Goal: Information Seeking & Learning: Stay updated

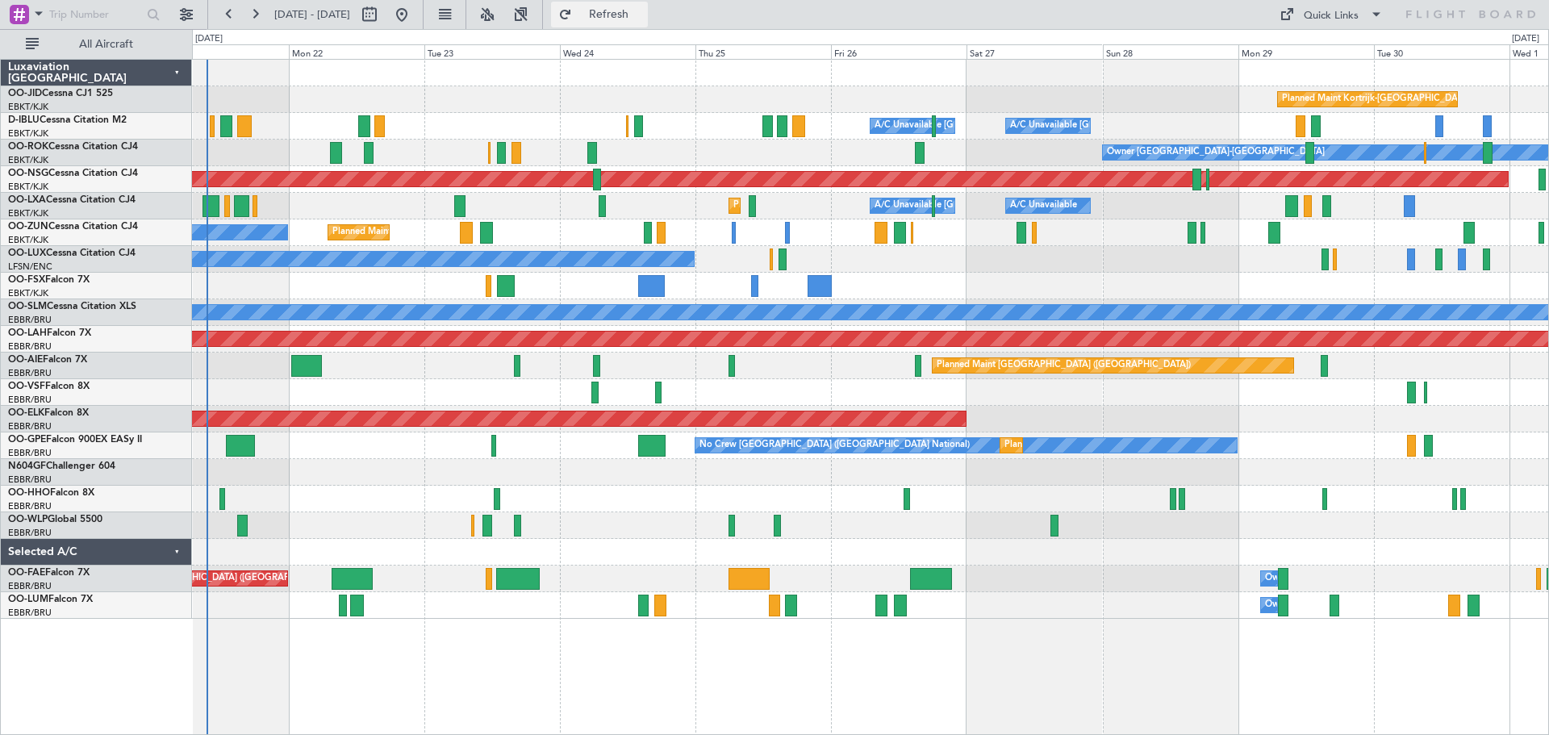
click at [643, 9] on span "Refresh" at bounding box center [609, 14] width 68 height 11
click at [876, 278] on div "Planned Maint Kortrijk-[GEOGRAPHIC_DATA] A/C Unavailable [GEOGRAPHIC_DATA] ([GE…" at bounding box center [870, 339] width 1356 height 559
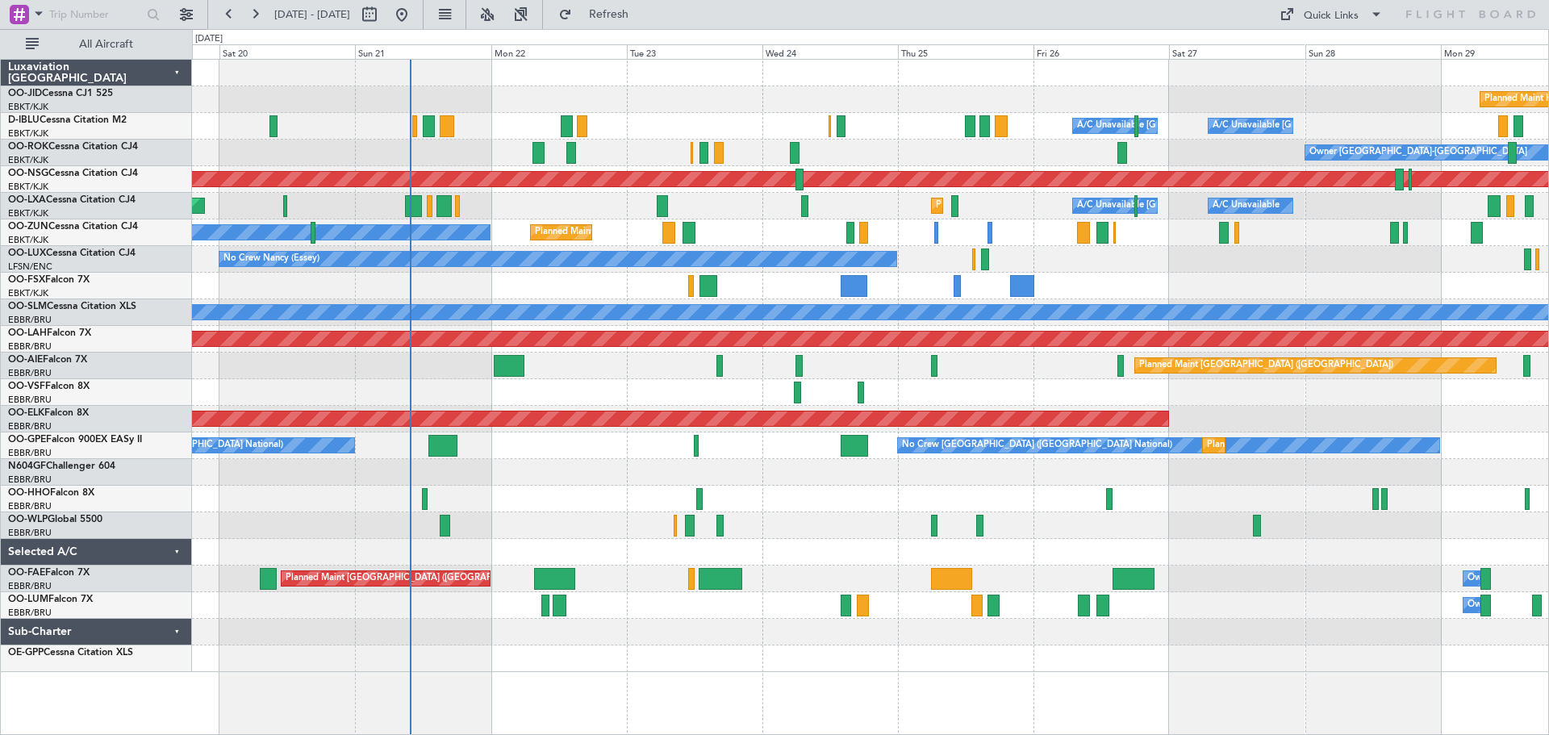
click at [638, 123] on div "A/C Unavailable [GEOGRAPHIC_DATA] ([GEOGRAPHIC_DATA] National) A/C Unavailable …" at bounding box center [870, 126] width 1356 height 27
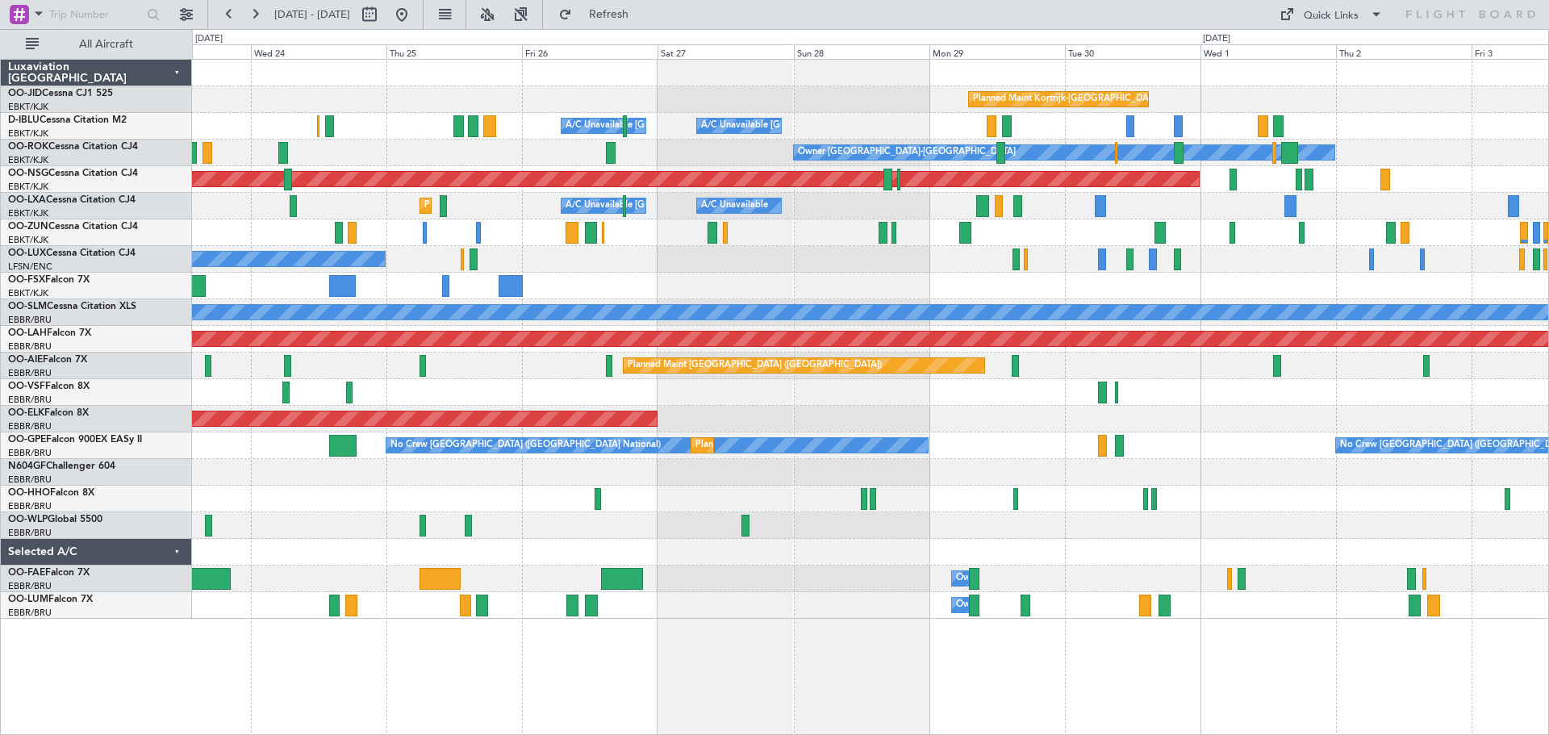
click at [766, 106] on div "Planned Maint Kortrijk-[GEOGRAPHIC_DATA]" at bounding box center [870, 99] width 1356 height 27
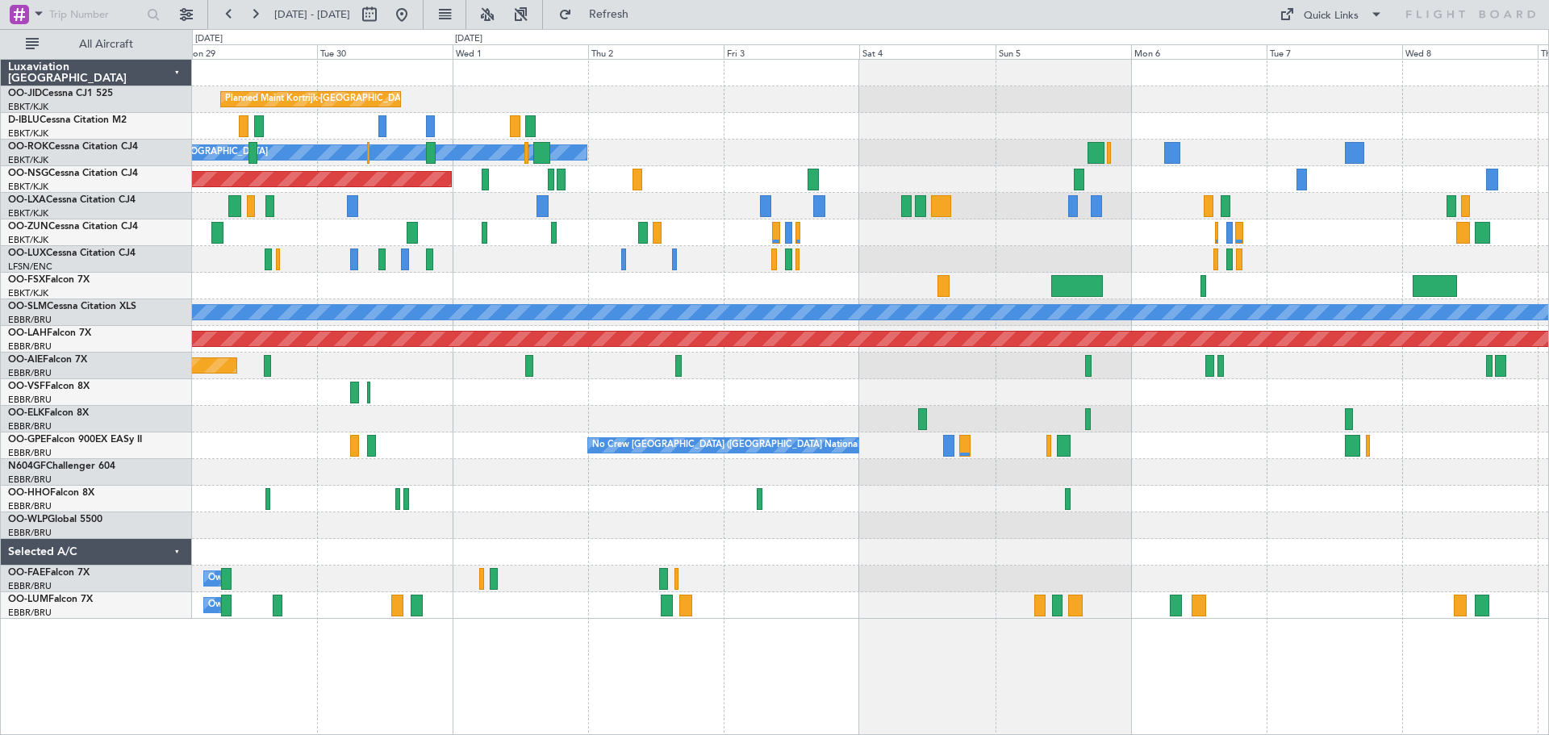
click at [479, 134] on div "A/C Unavailable [GEOGRAPHIC_DATA]-[GEOGRAPHIC_DATA] A/C Unavailable [GEOGRAPHIC…" at bounding box center [870, 126] width 1356 height 27
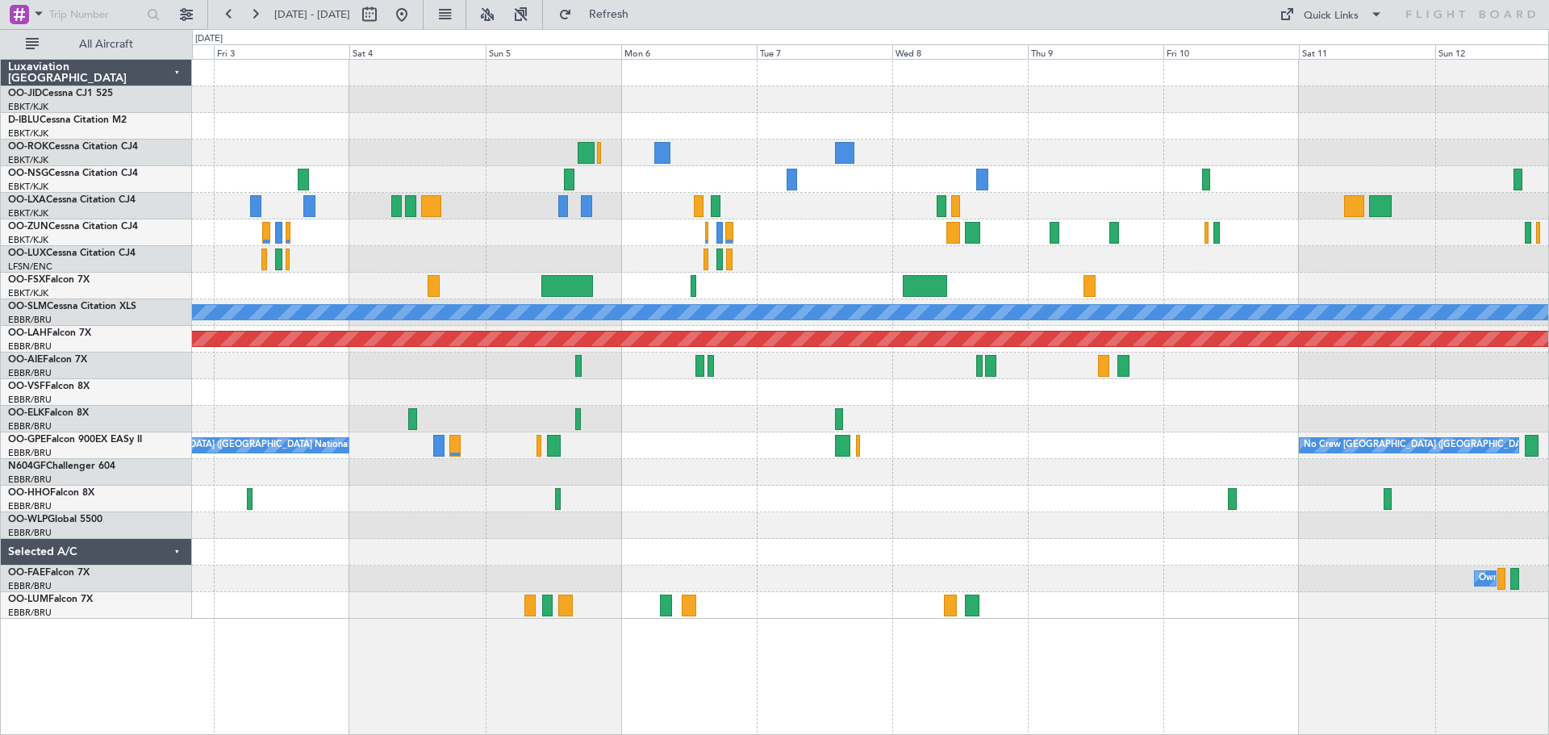
click at [719, 148] on div "Planned Maint Kortrijk-[GEOGRAPHIC_DATA] Owner [GEOGRAPHIC_DATA]-[GEOGRAPHIC_DA…" at bounding box center [870, 339] width 1356 height 559
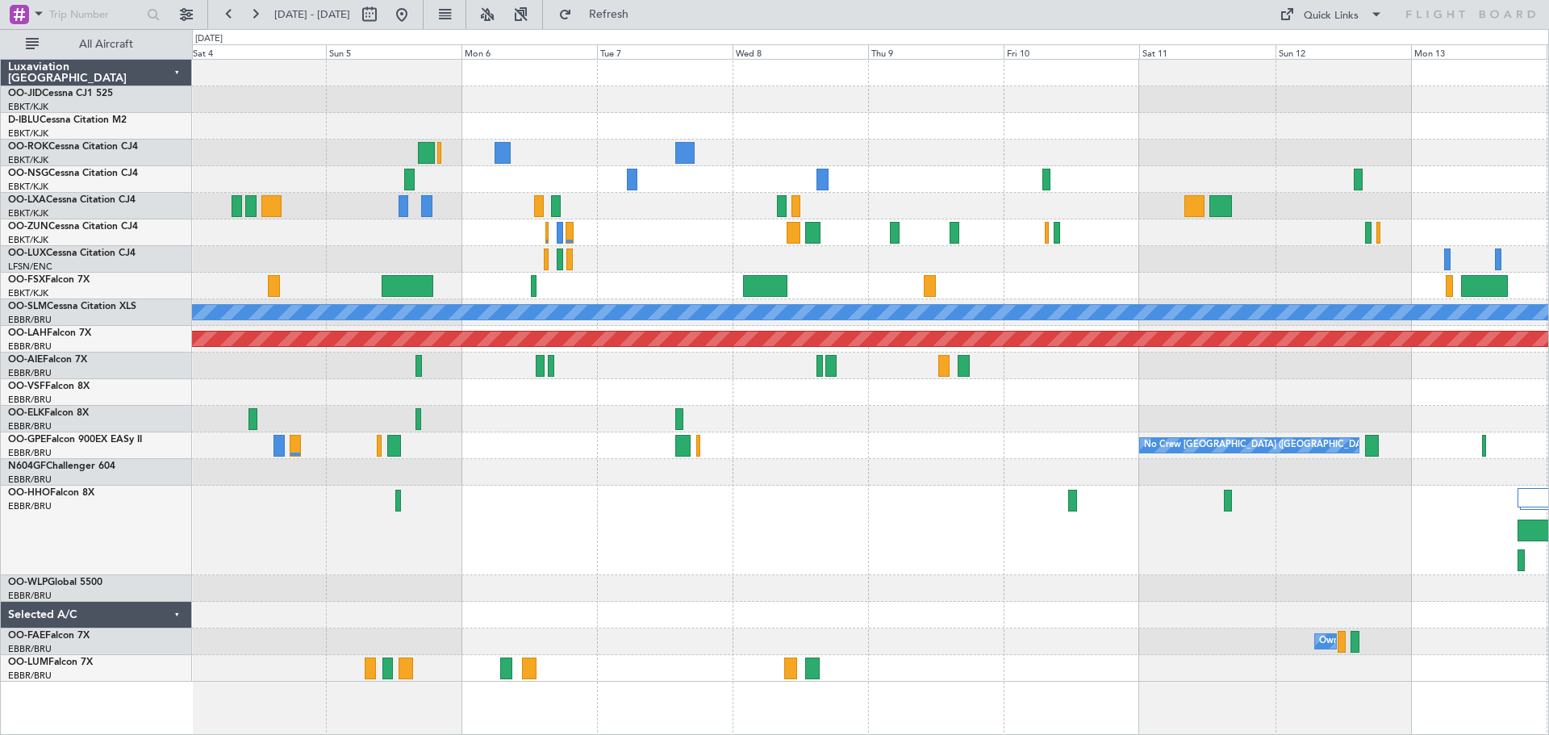
click at [1470, 136] on div "Owner [GEOGRAPHIC_DATA]-[GEOGRAPHIC_DATA] A/C Unavailable [GEOGRAPHIC_DATA] Pla…" at bounding box center [870, 371] width 1356 height 622
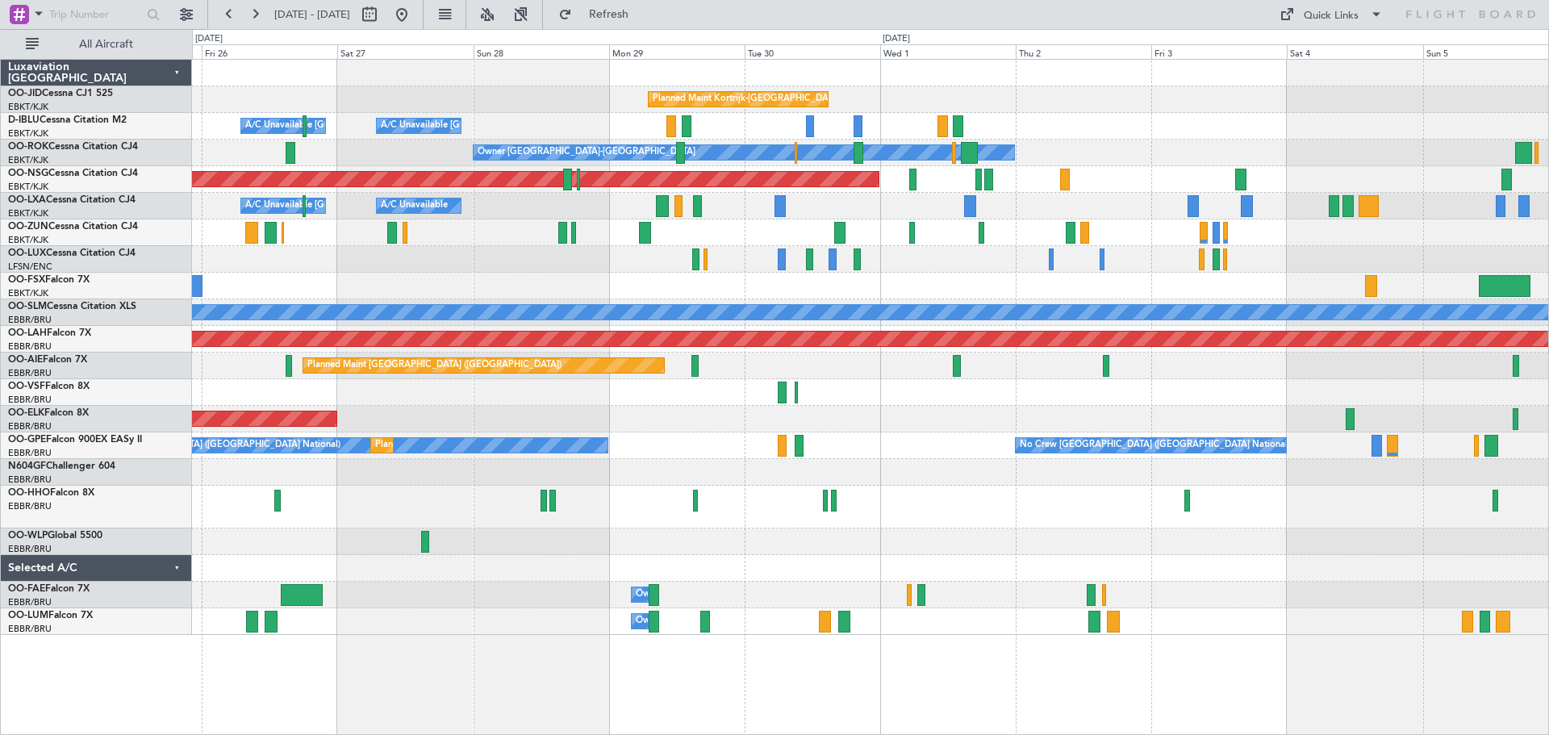
click at [953, 218] on div "Planned Maint Kortrijk-[GEOGRAPHIC_DATA] A/C Unavailable [GEOGRAPHIC_DATA]-[GEO…" at bounding box center [870, 347] width 1356 height 575
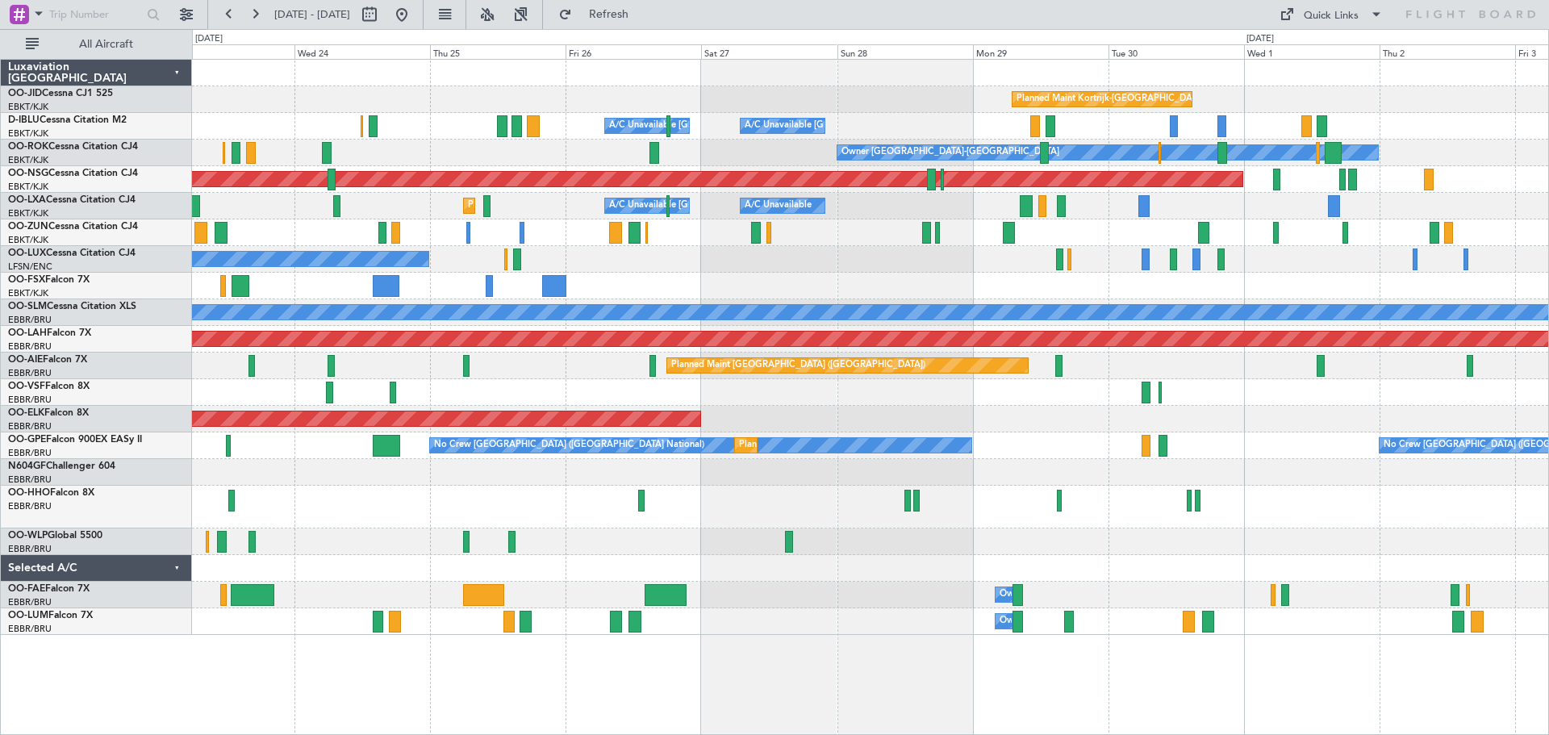
click at [899, 241] on div "Planned Maint Kortrijk-[GEOGRAPHIC_DATA] A/C Unavailable [GEOGRAPHIC_DATA]-[GEO…" at bounding box center [870, 347] width 1356 height 575
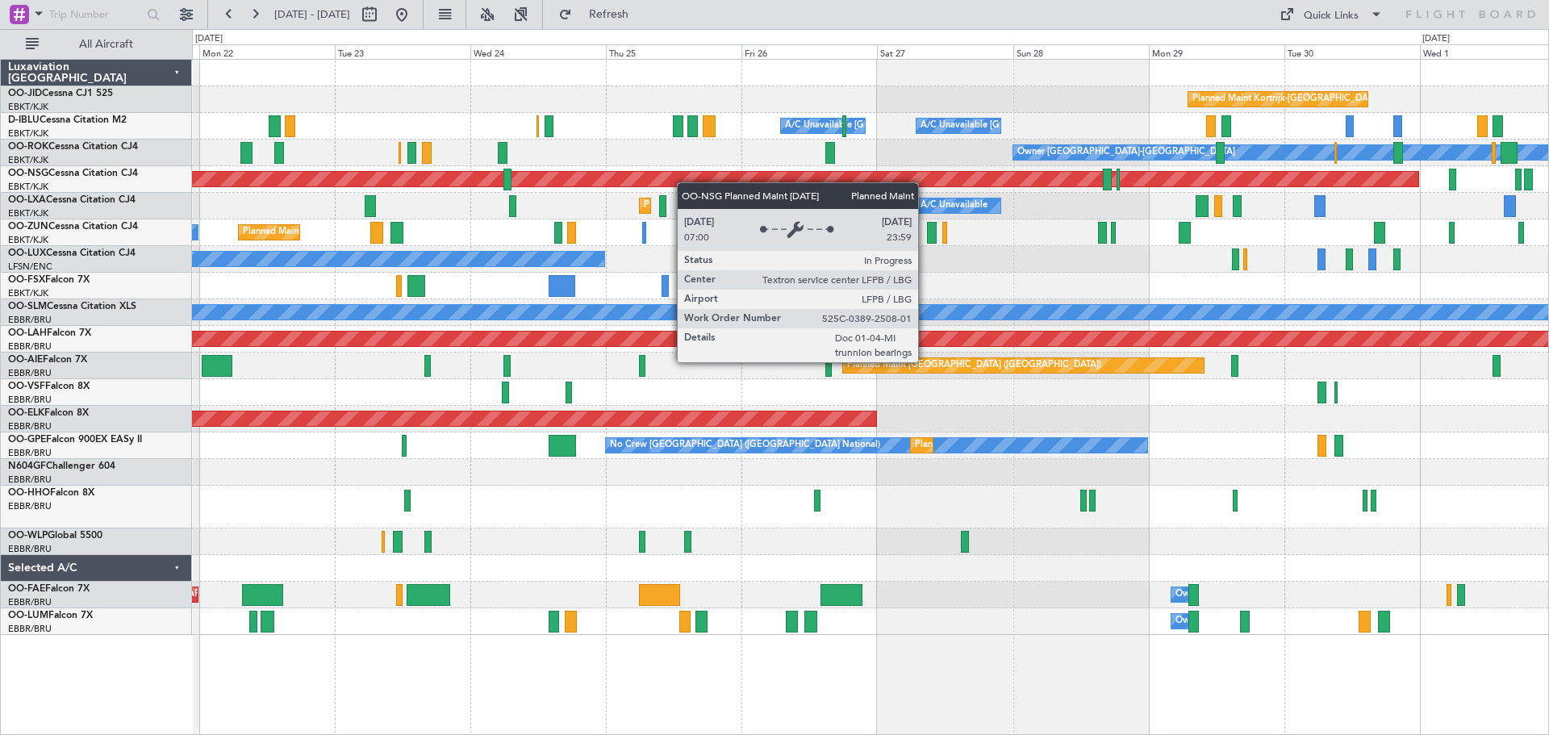
click at [698, 178] on div "Planned Maint Kortrijk-[GEOGRAPHIC_DATA] A/C Unavailable [GEOGRAPHIC_DATA]-[GEO…" at bounding box center [870, 347] width 1356 height 575
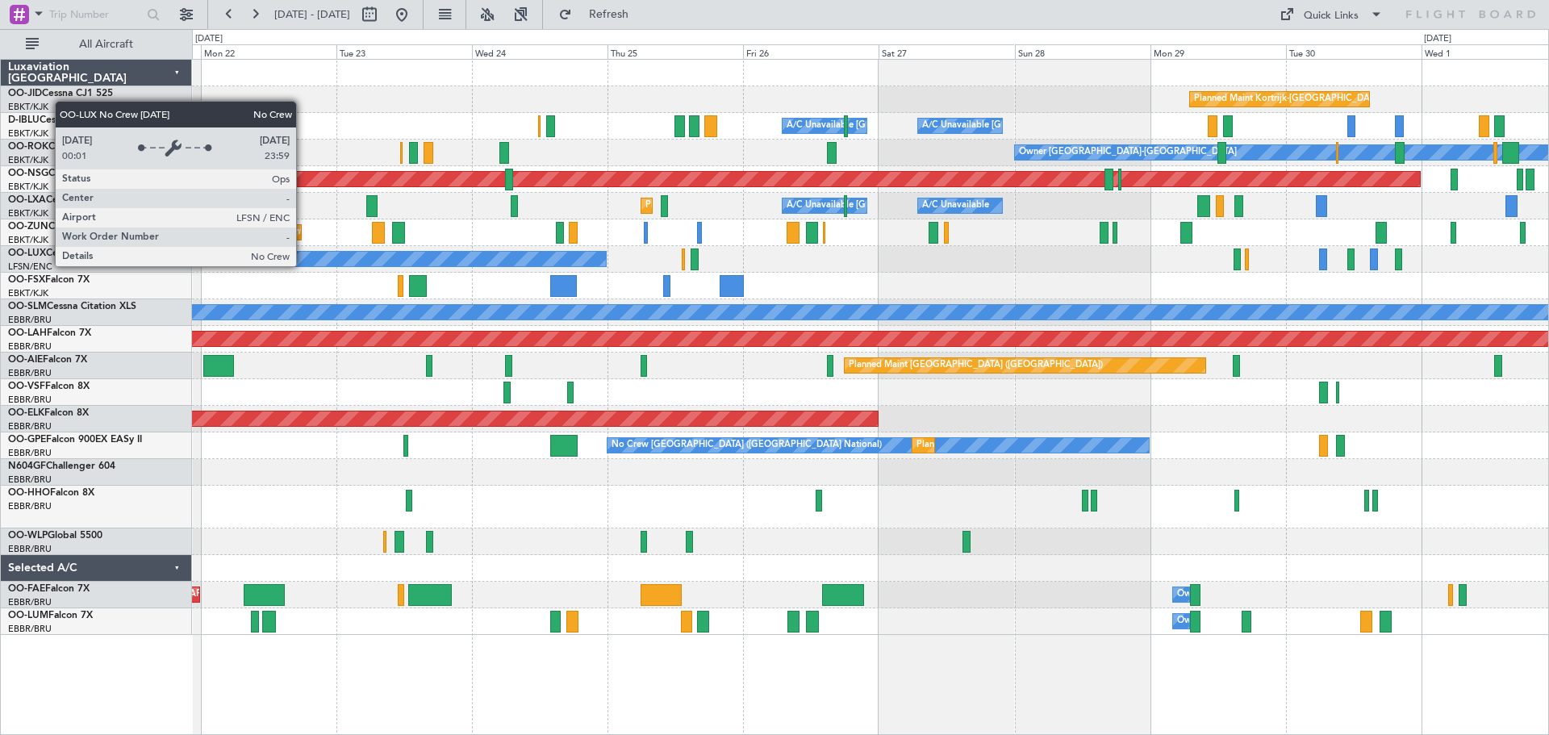
click at [696, 217] on div "Planned Maint Kortrijk-[GEOGRAPHIC_DATA] A/C Unavailable [GEOGRAPHIC_DATA]-[GEO…" at bounding box center [870, 347] width 1356 height 575
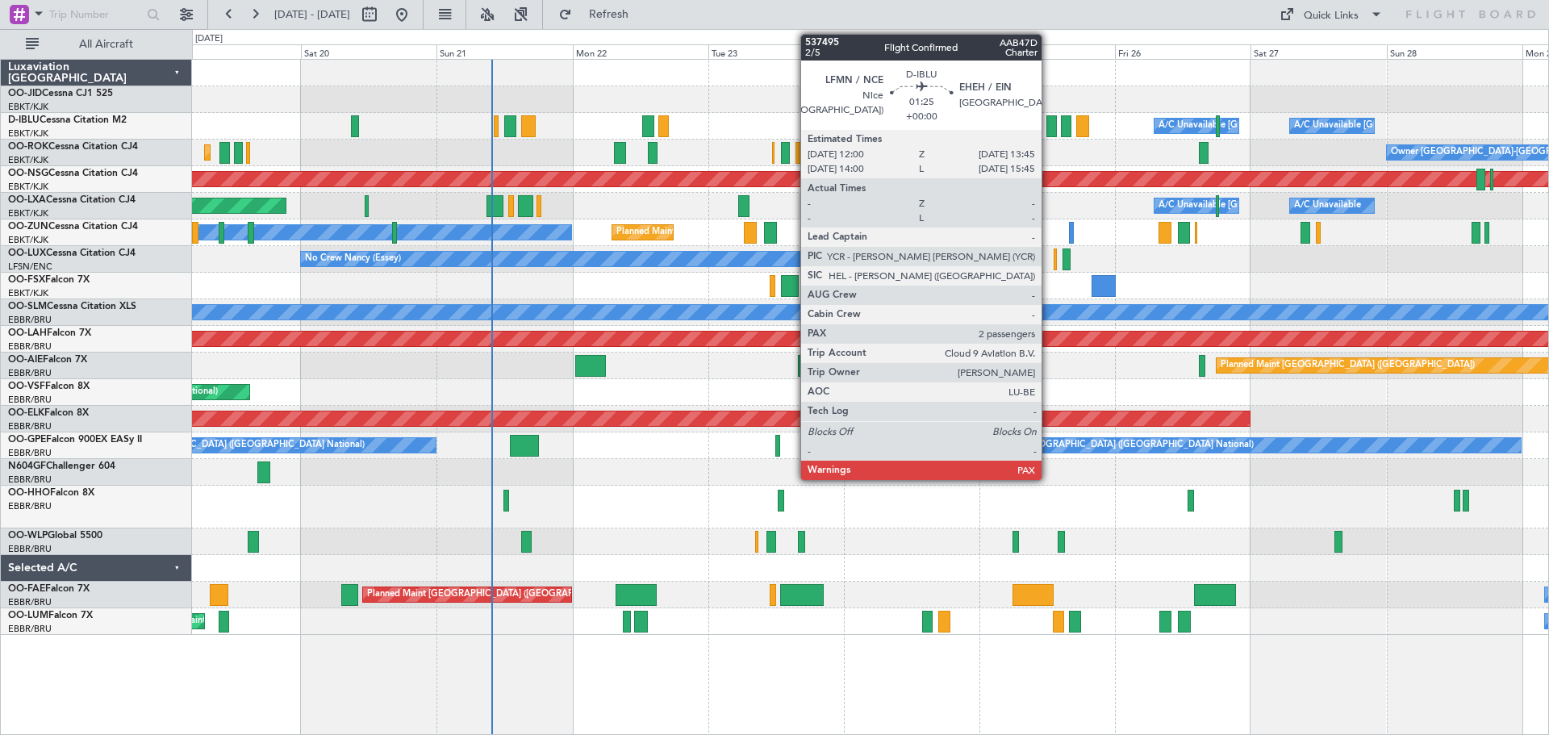
click at [1050, 119] on div at bounding box center [1051, 126] width 10 height 22
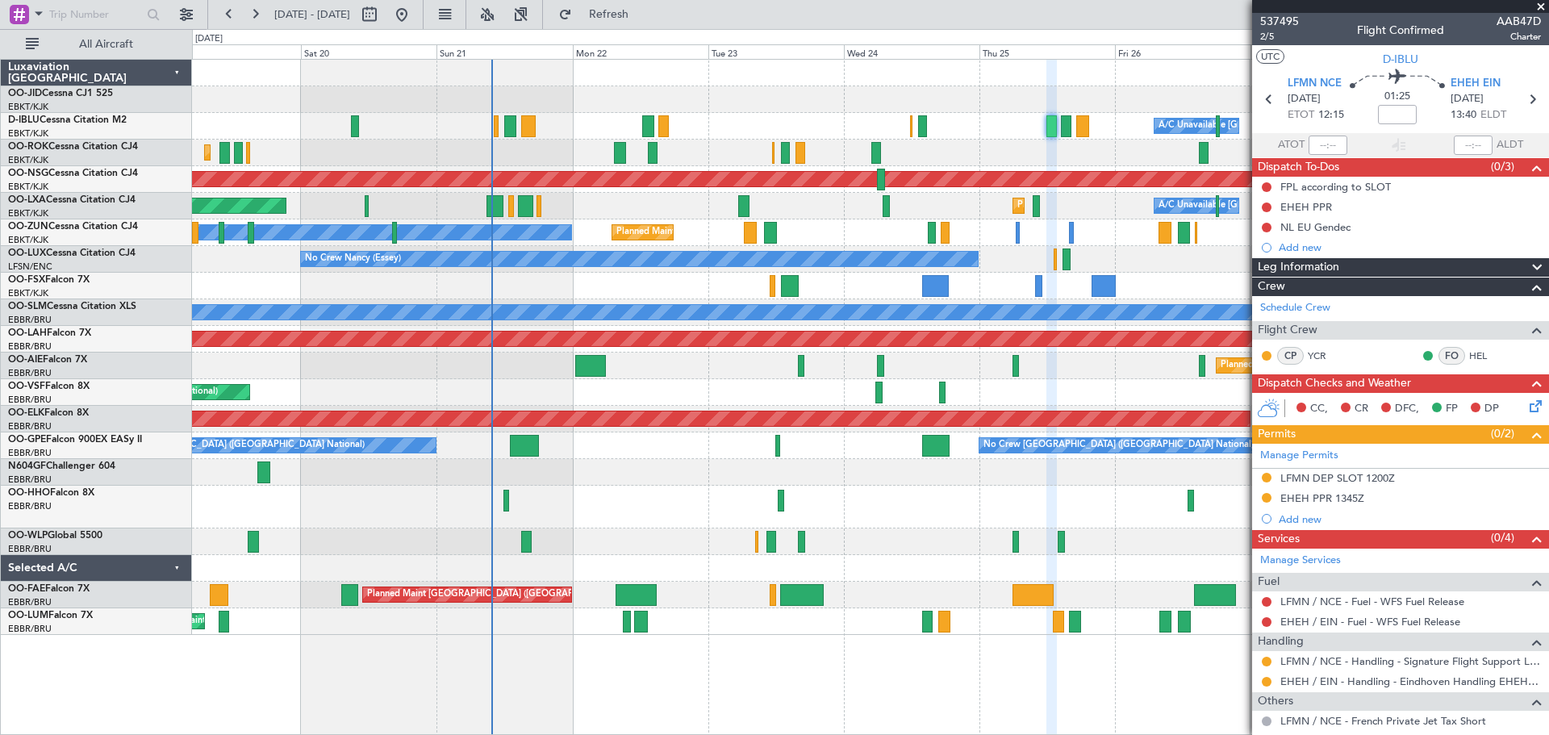
click at [1542, 2] on span at bounding box center [1541, 7] width 16 height 15
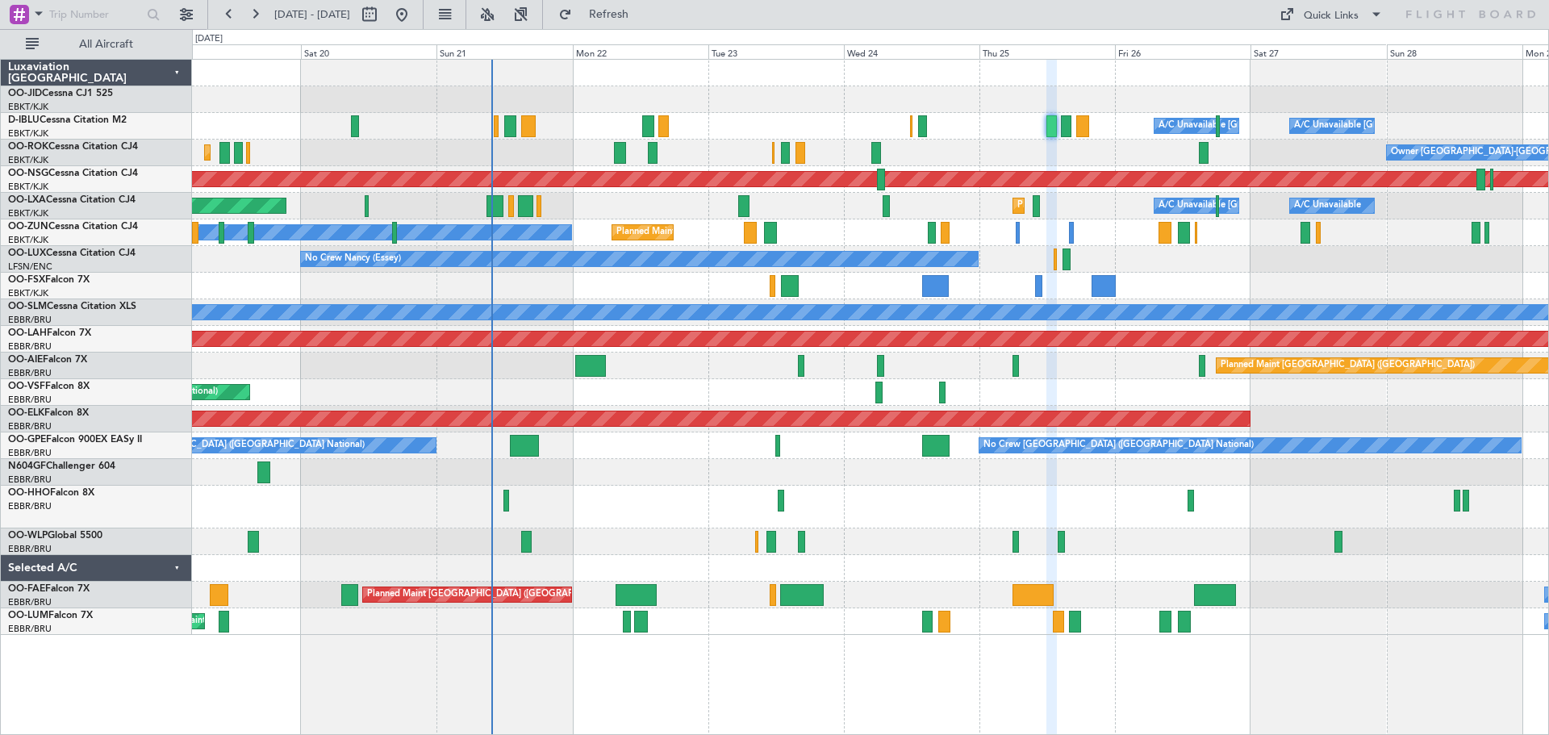
type input "0"
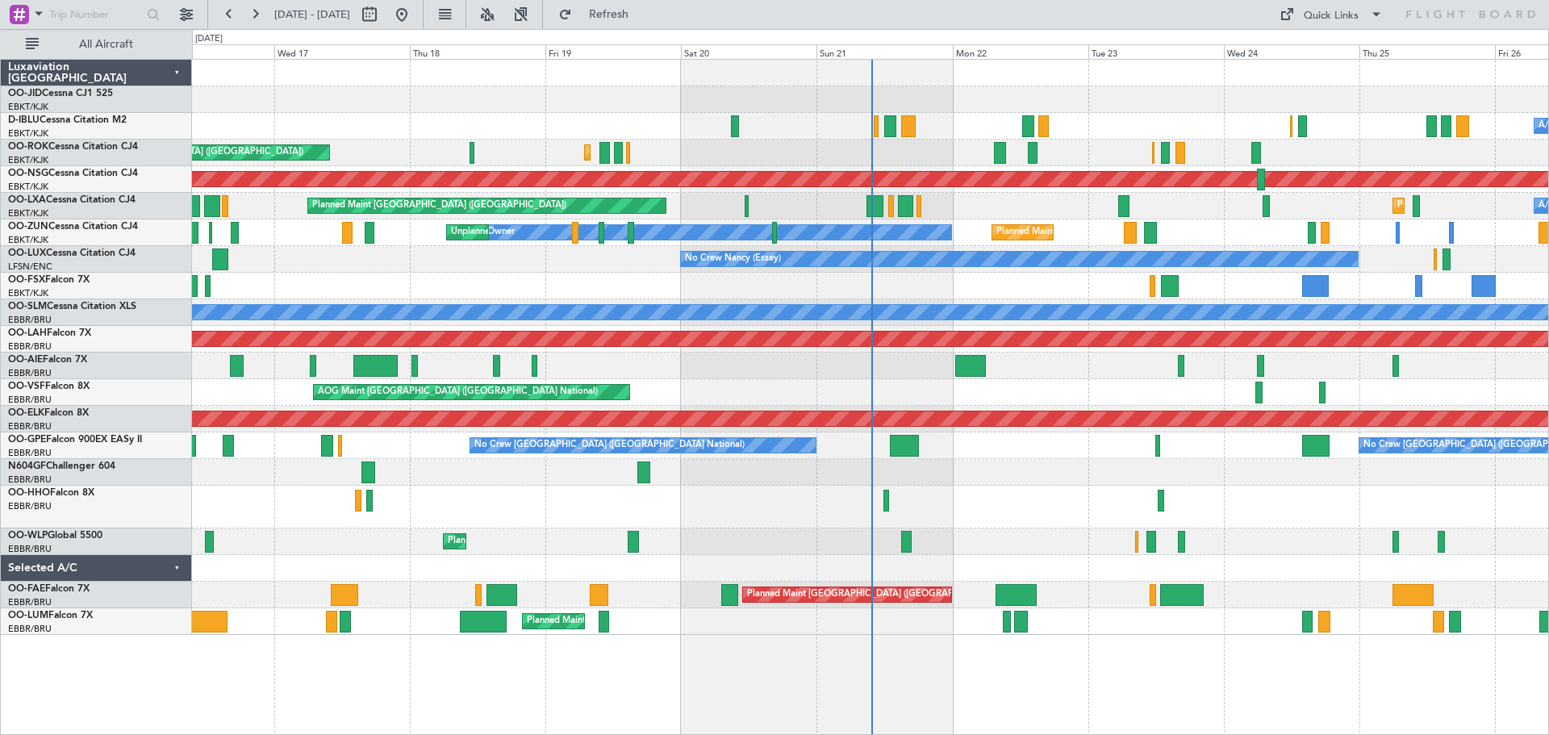
click at [1021, 282] on div "AOG Maint Kortrijk-[GEOGRAPHIC_DATA]" at bounding box center [870, 286] width 1356 height 27
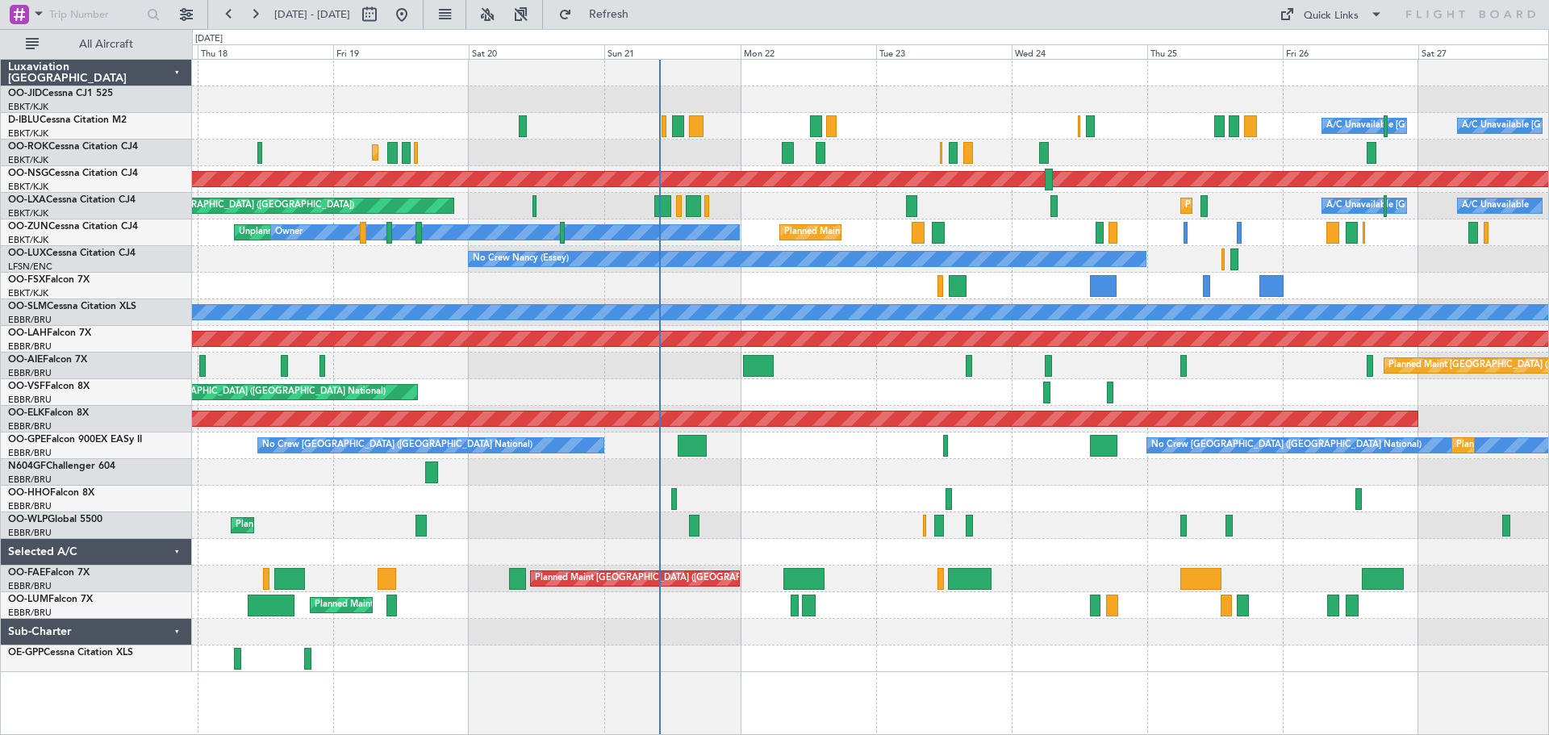
click at [391, 132] on div "A/C Unavailable [GEOGRAPHIC_DATA] ([GEOGRAPHIC_DATA] National) A/C Unavailable …" at bounding box center [870, 126] width 1356 height 27
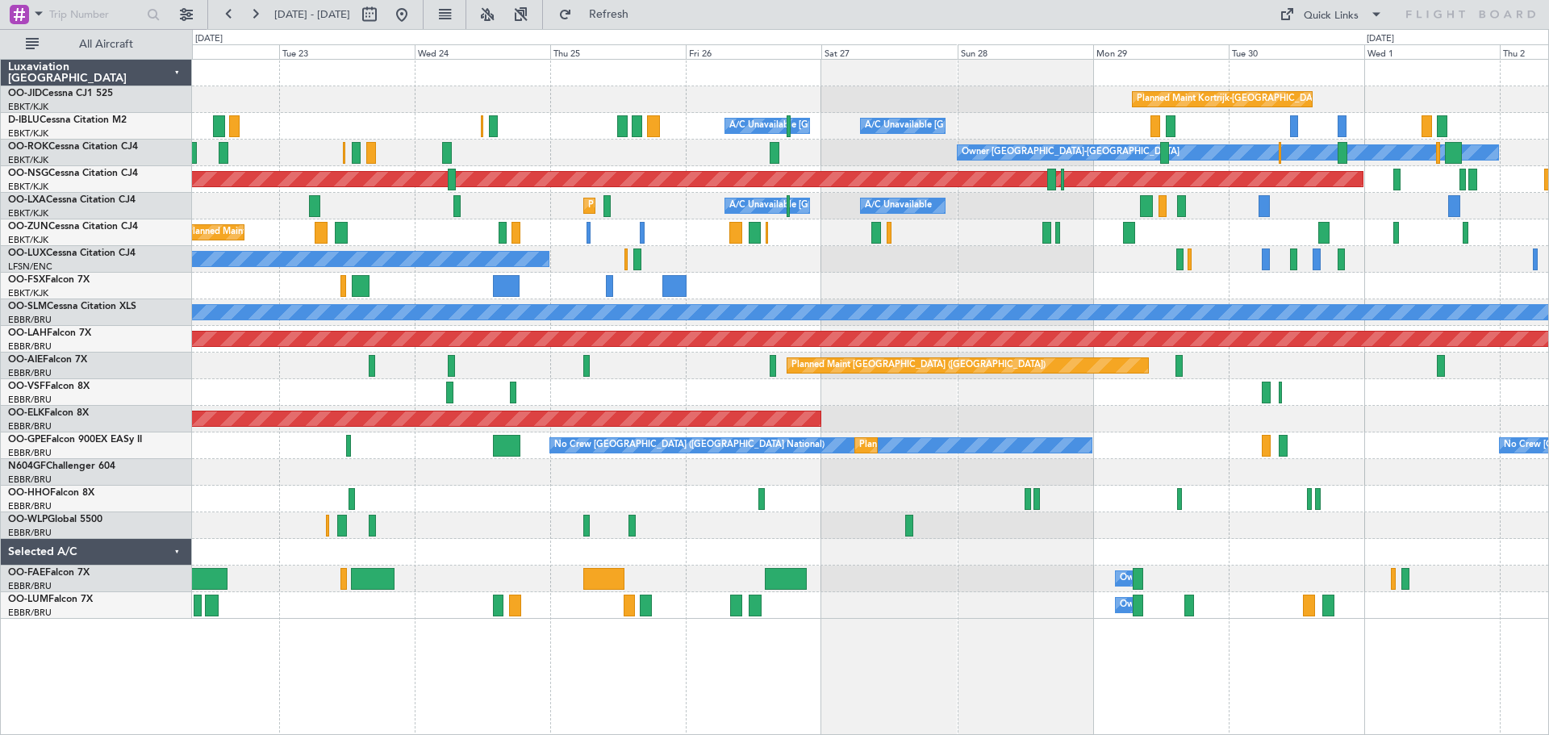
click at [850, 287] on div "Planned Maint Kortrijk-[GEOGRAPHIC_DATA] A/C Unavailable [GEOGRAPHIC_DATA] ([GE…" at bounding box center [870, 339] width 1356 height 559
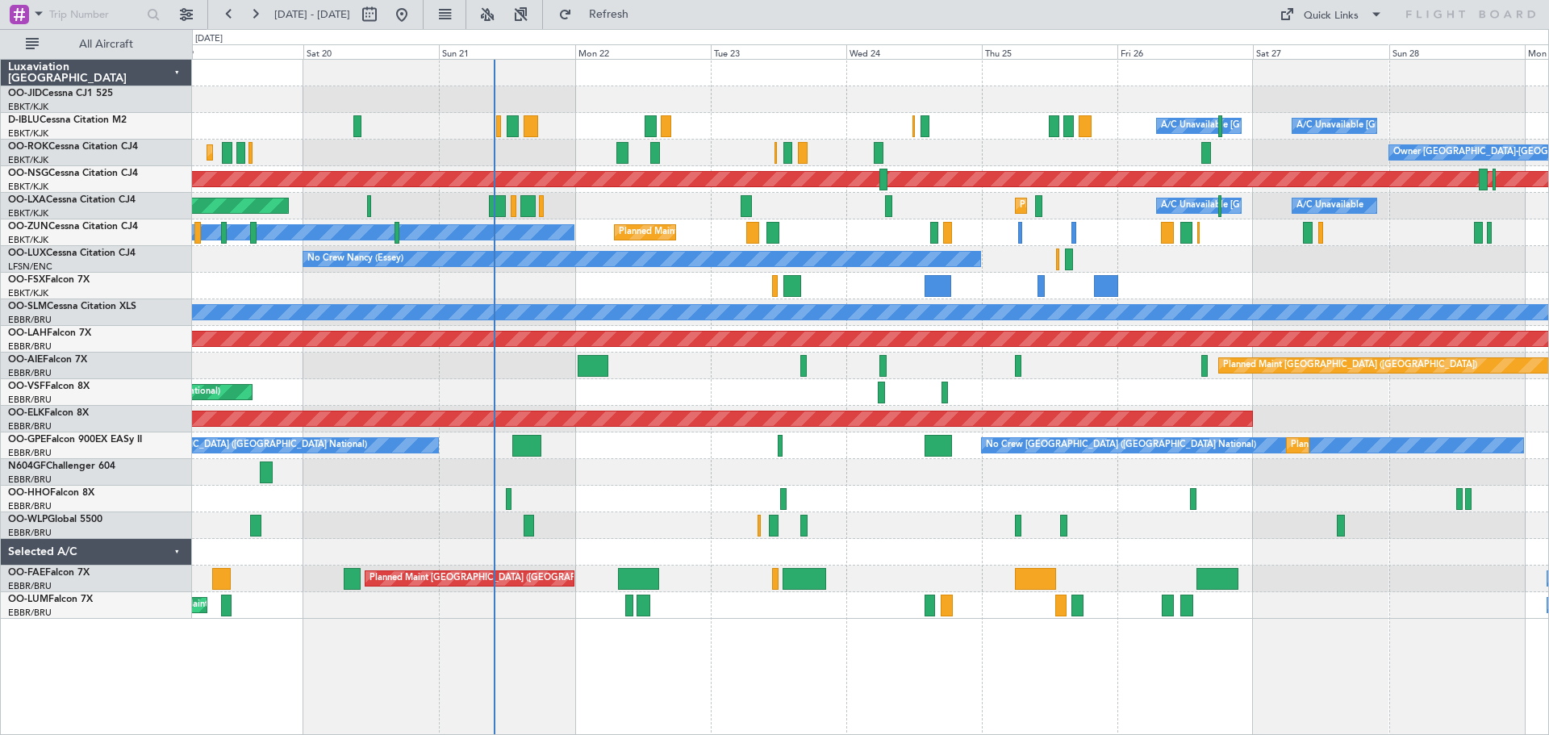
click at [1210, 261] on div "Planned Maint Kortrijk-[GEOGRAPHIC_DATA] A/C Unavailable [GEOGRAPHIC_DATA] ([GE…" at bounding box center [870, 339] width 1356 height 559
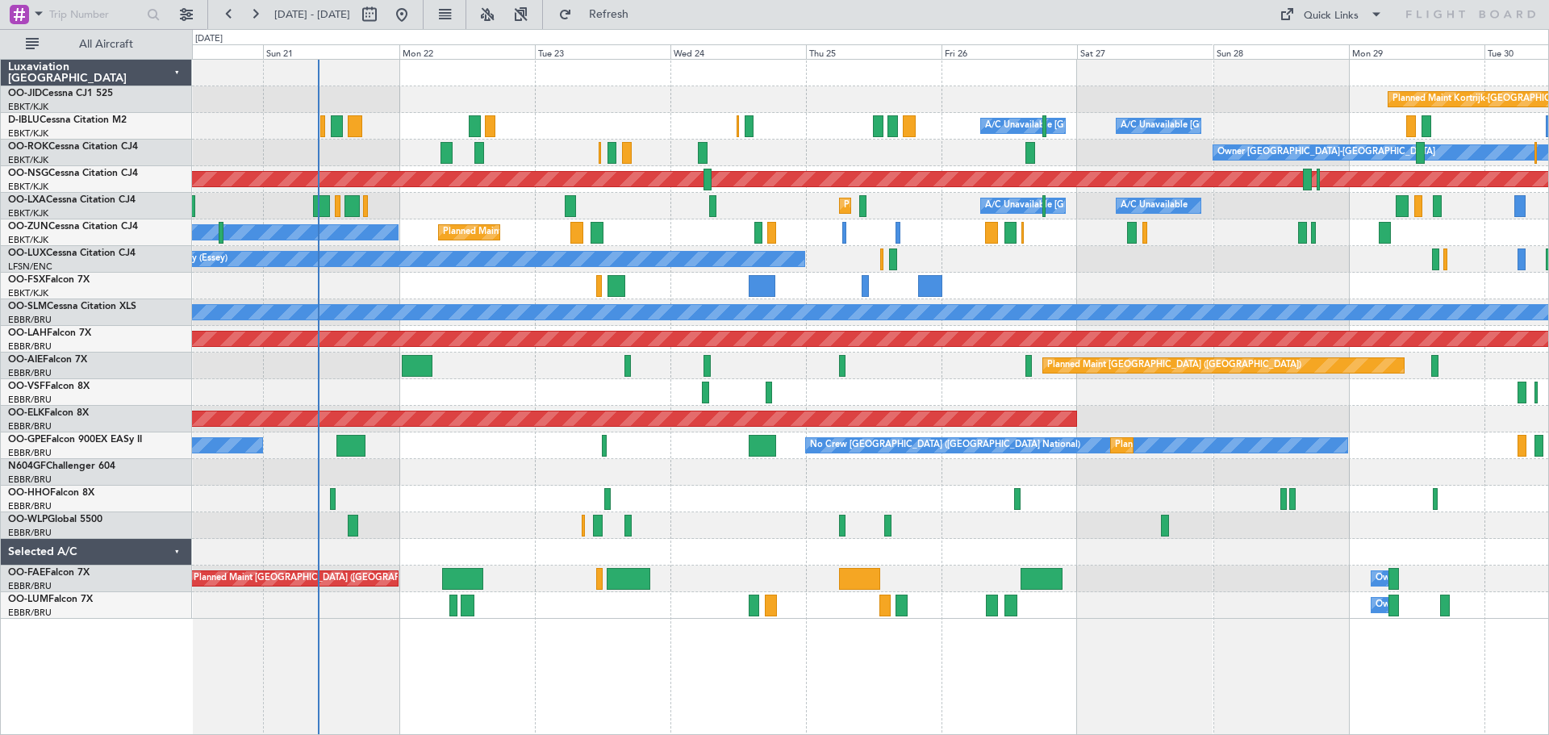
click at [1095, 169] on div "Planned Maint Kortrijk-[GEOGRAPHIC_DATA] A/C Unavailable [GEOGRAPHIC_DATA] ([GE…" at bounding box center [870, 339] width 1356 height 559
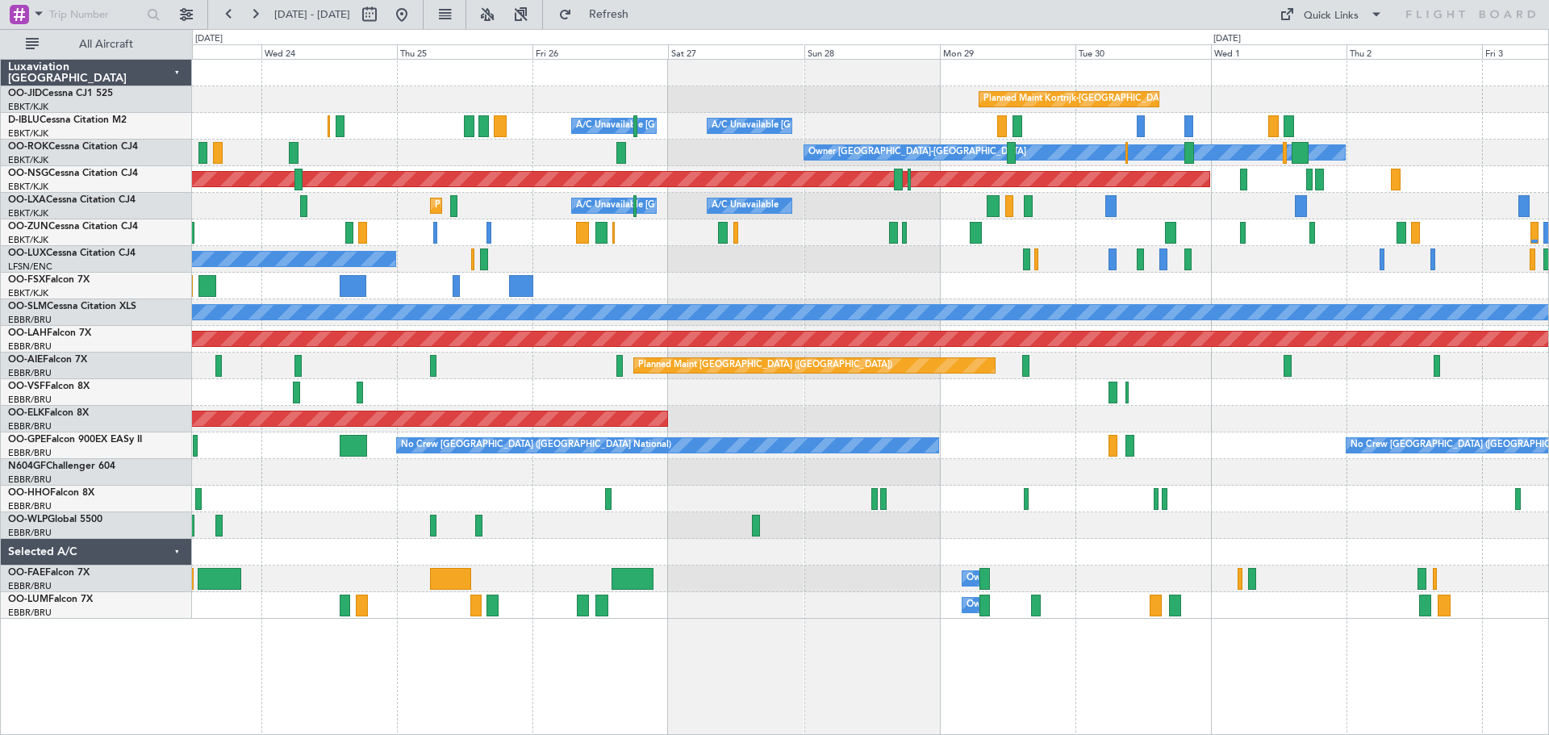
click at [1002, 121] on div "A/C Unavailable [GEOGRAPHIC_DATA] ([GEOGRAPHIC_DATA] National) A/C Unavailable …" at bounding box center [870, 126] width 1356 height 27
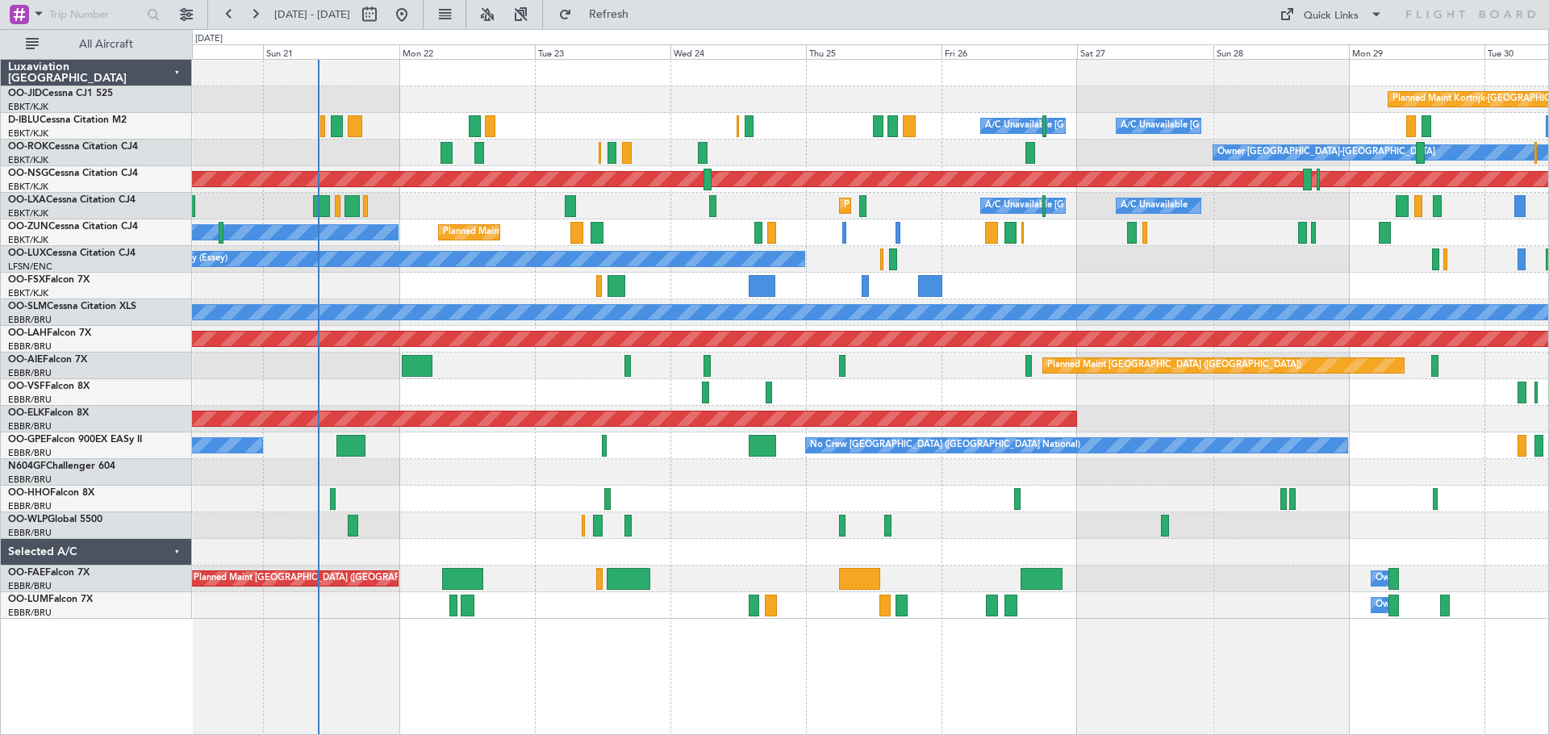
click at [1227, 107] on div "Planned Maint Kortrijk-[GEOGRAPHIC_DATA] A/C Unavailable [GEOGRAPHIC_DATA] ([GE…" at bounding box center [870, 339] width 1356 height 559
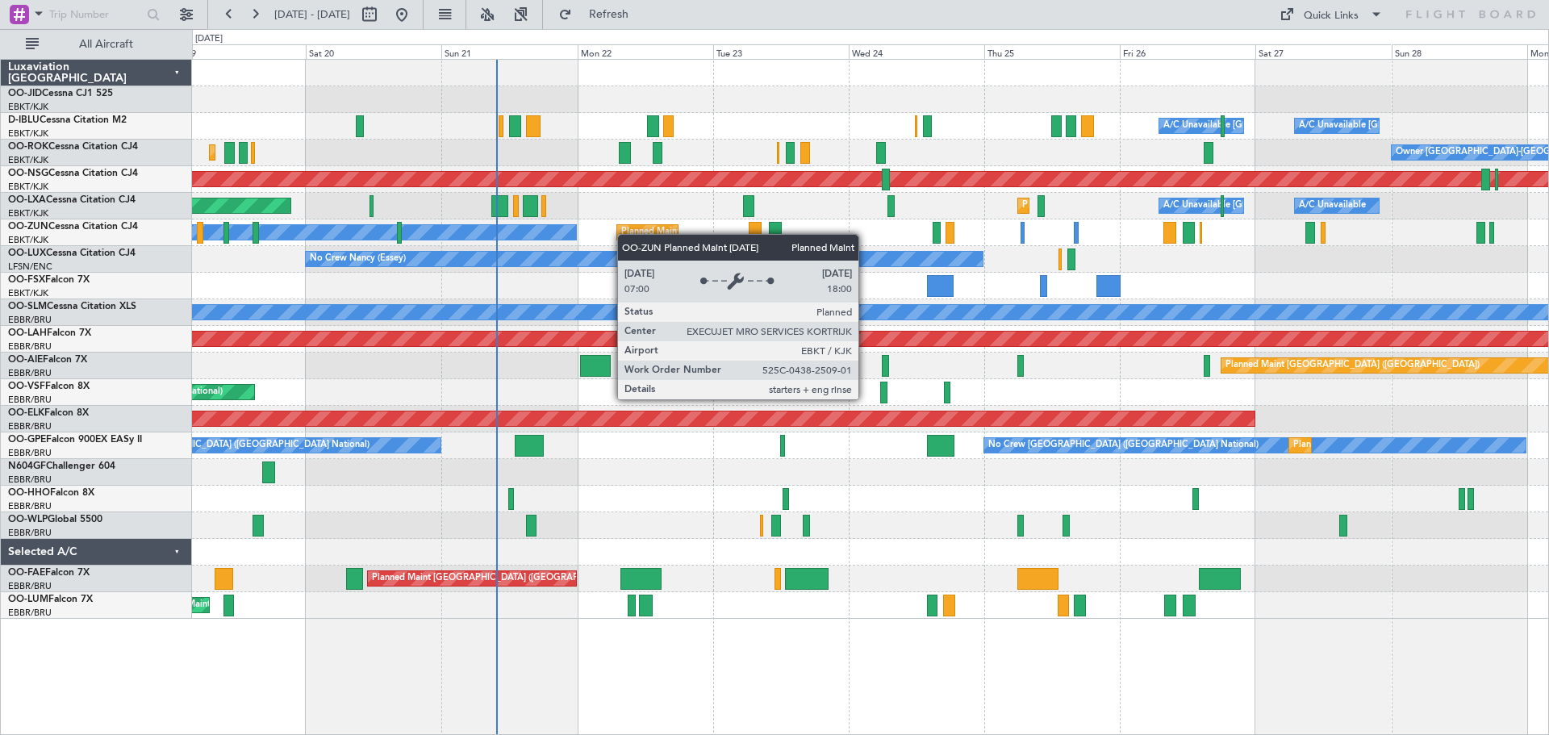
click at [640, 234] on div "Planned Maint Kortrijk-[GEOGRAPHIC_DATA] Owner Unplanned Maint [GEOGRAPHIC_DATA…" at bounding box center [870, 232] width 1356 height 27
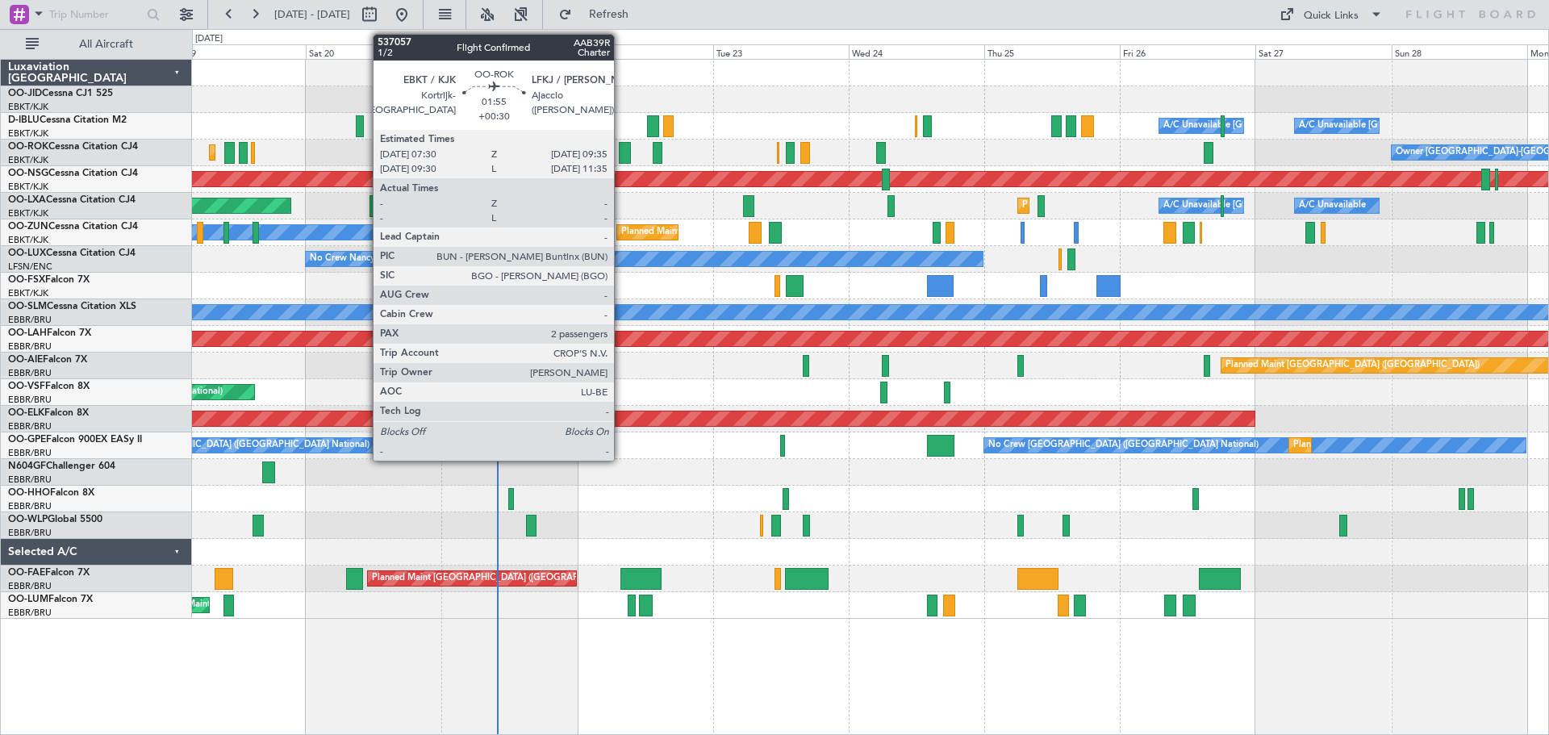
click at [621, 152] on div at bounding box center [625, 153] width 12 height 22
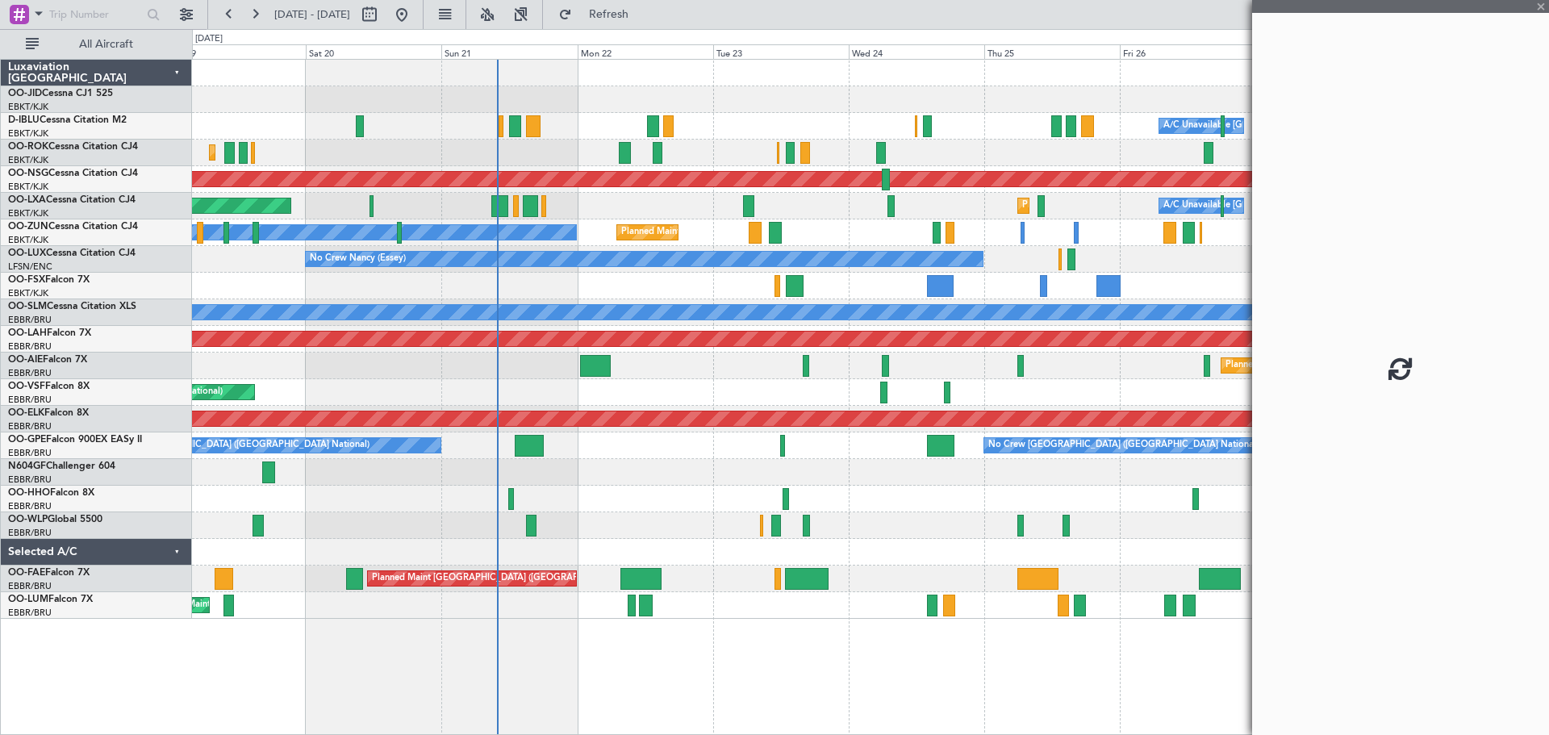
click at [620, 152] on div at bounding box center [625, 153] width 12 height 22
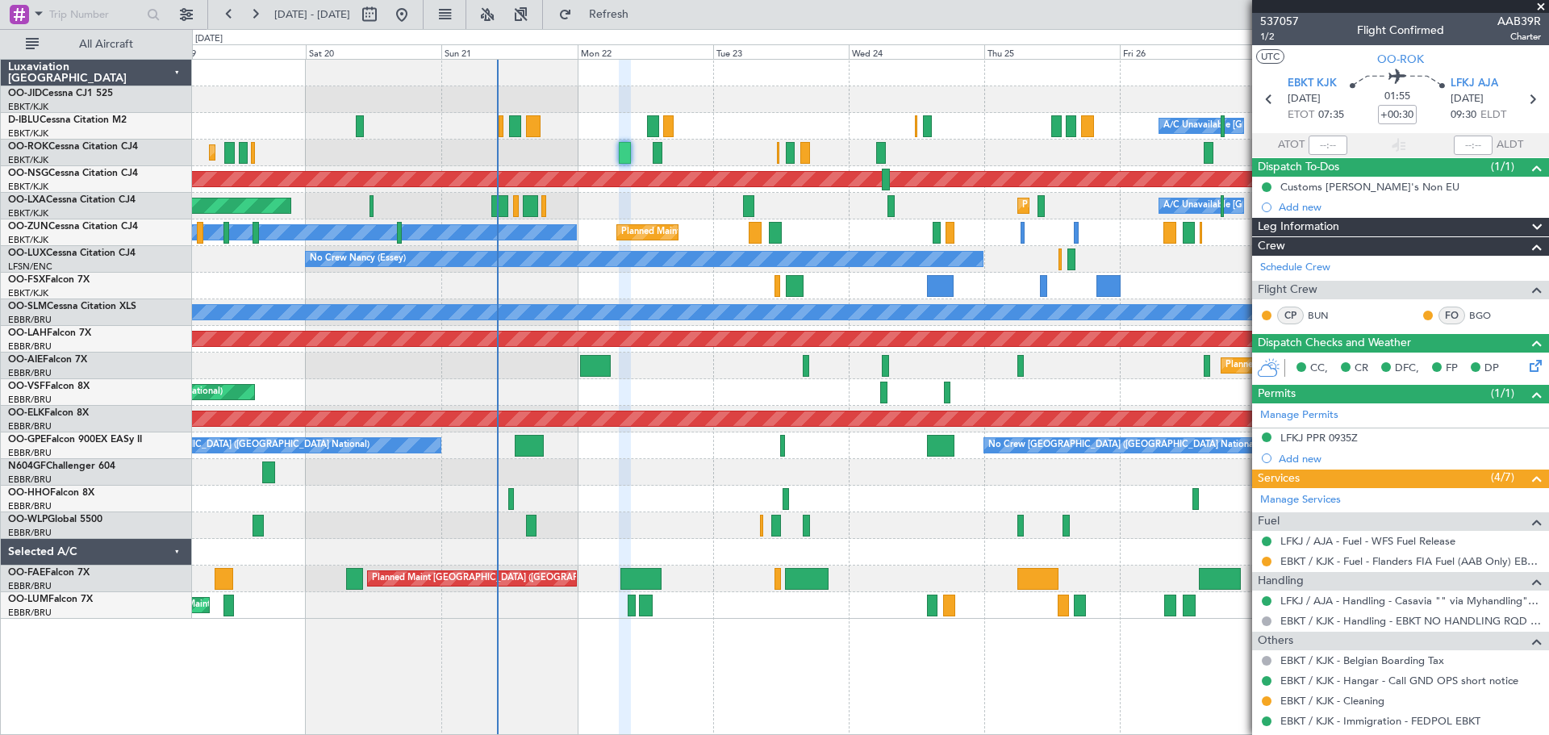
click at [1371, 223] on div "Leg Information" at bounding box center [1400, 227] width 297 height 19
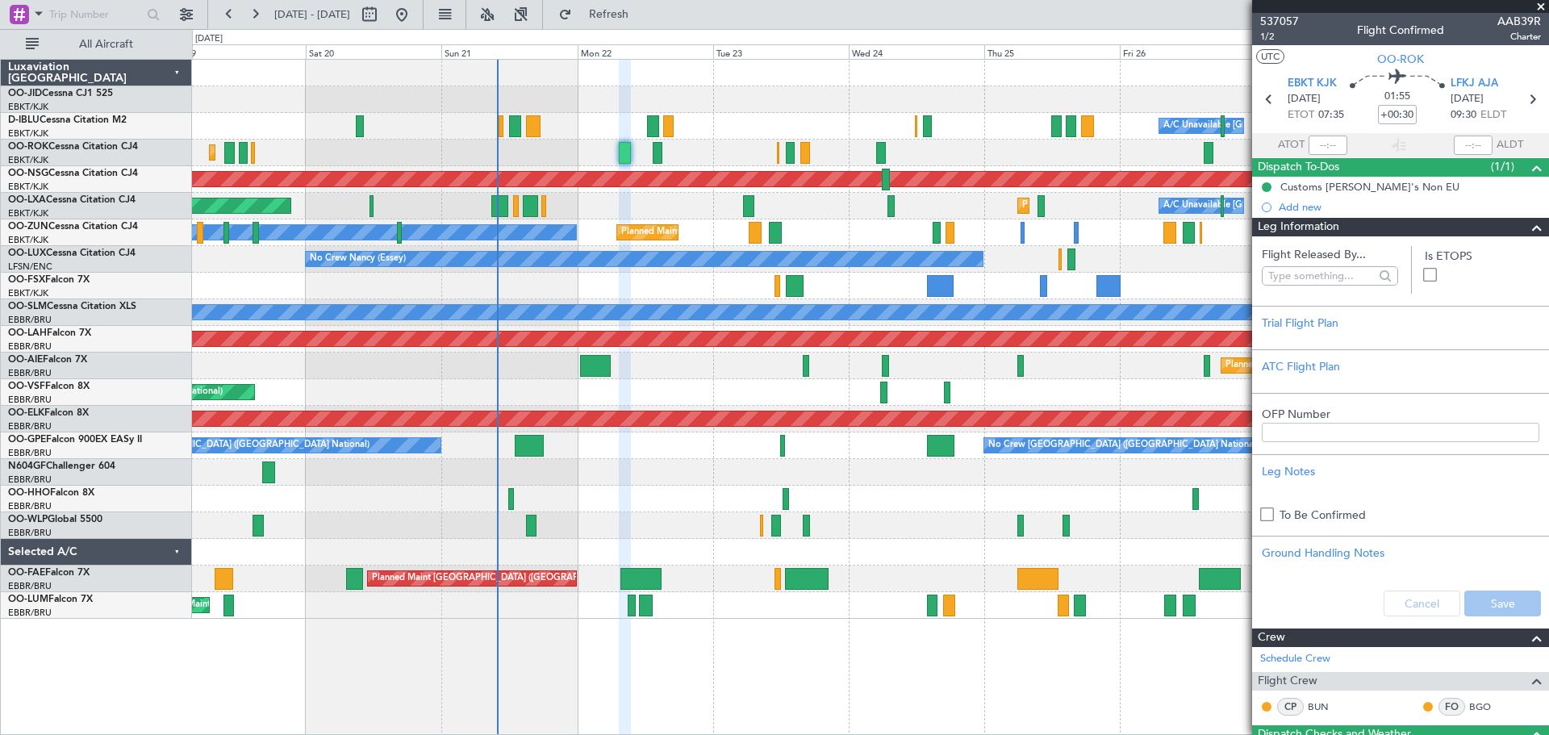
click at [1372, 223] on div "Leg Information" at bounding box center [1400, 227] width 297 height 19
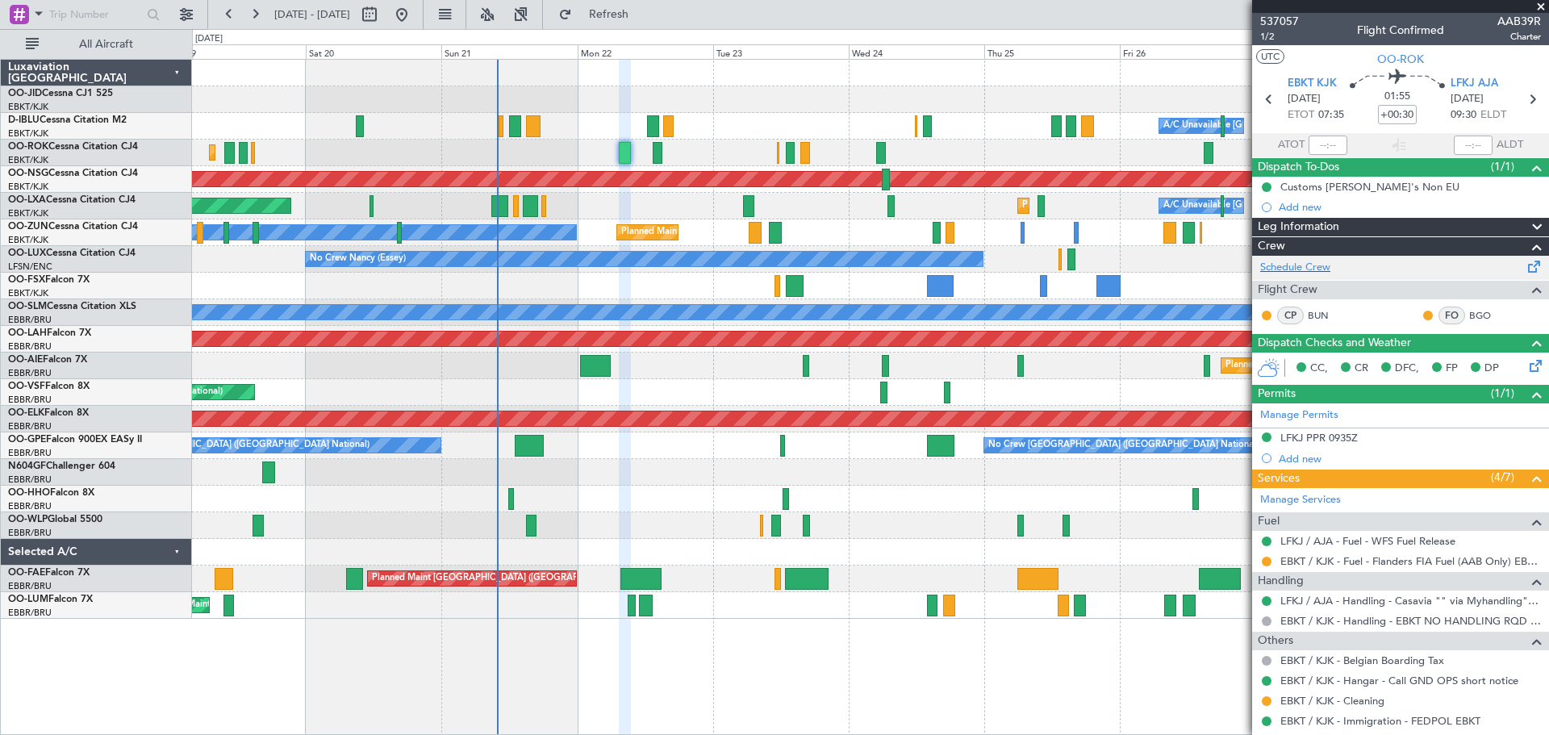
drag, startPoint x: 1362, startPoint y: 405, endPoint x: 1334, endPoint y: 261, distance: 147.2
click at [1334, 261] on div "537057 1/2 Flight Confirmed AAB39R Charter UTC OO-ROK EBKT KJK [DATE] ETOT 07:3…" at bounding box center [1400, 441] width 297 height 857
click at [1535, 4] on span at bounding box center [1541, 7] width 16 height 15
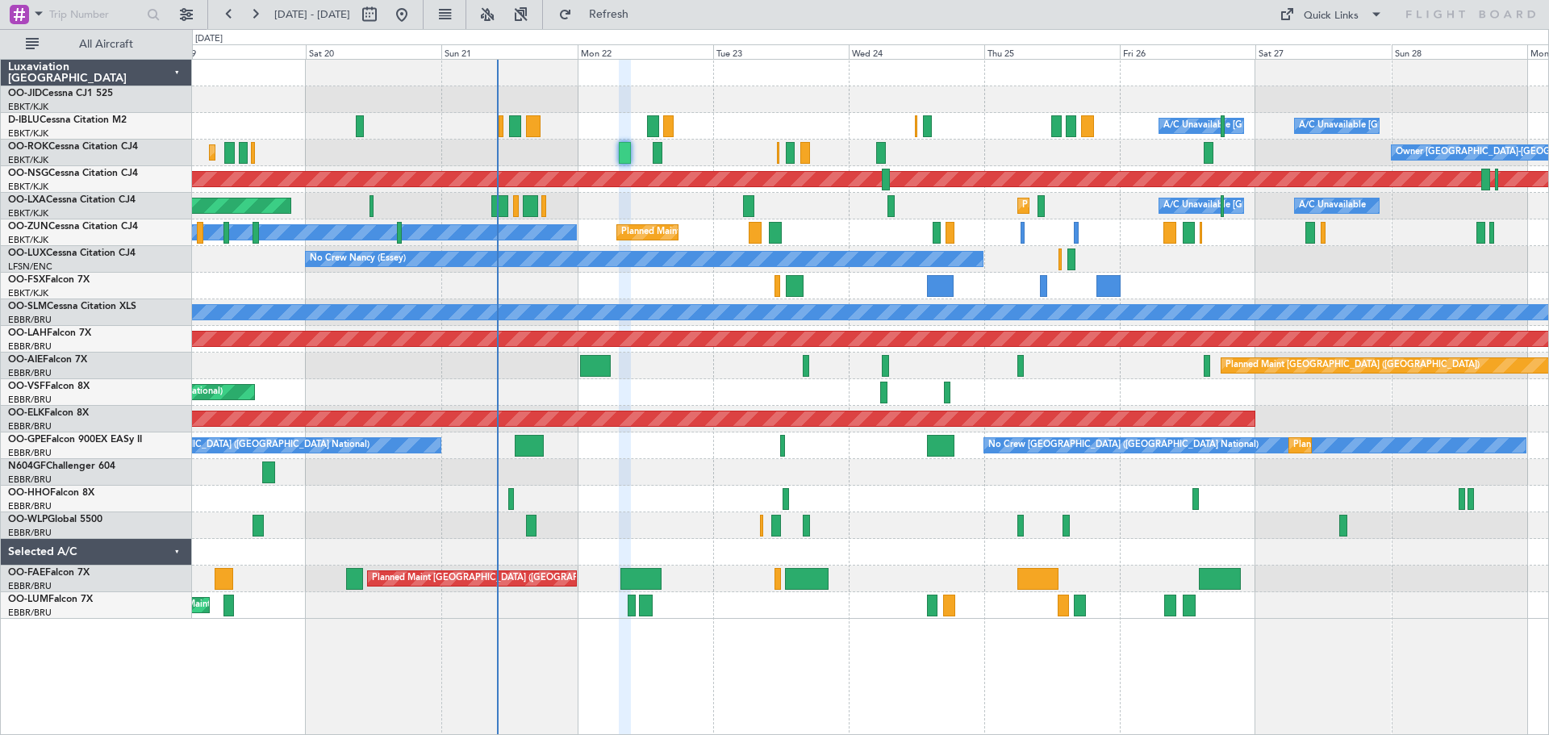
type input "0"
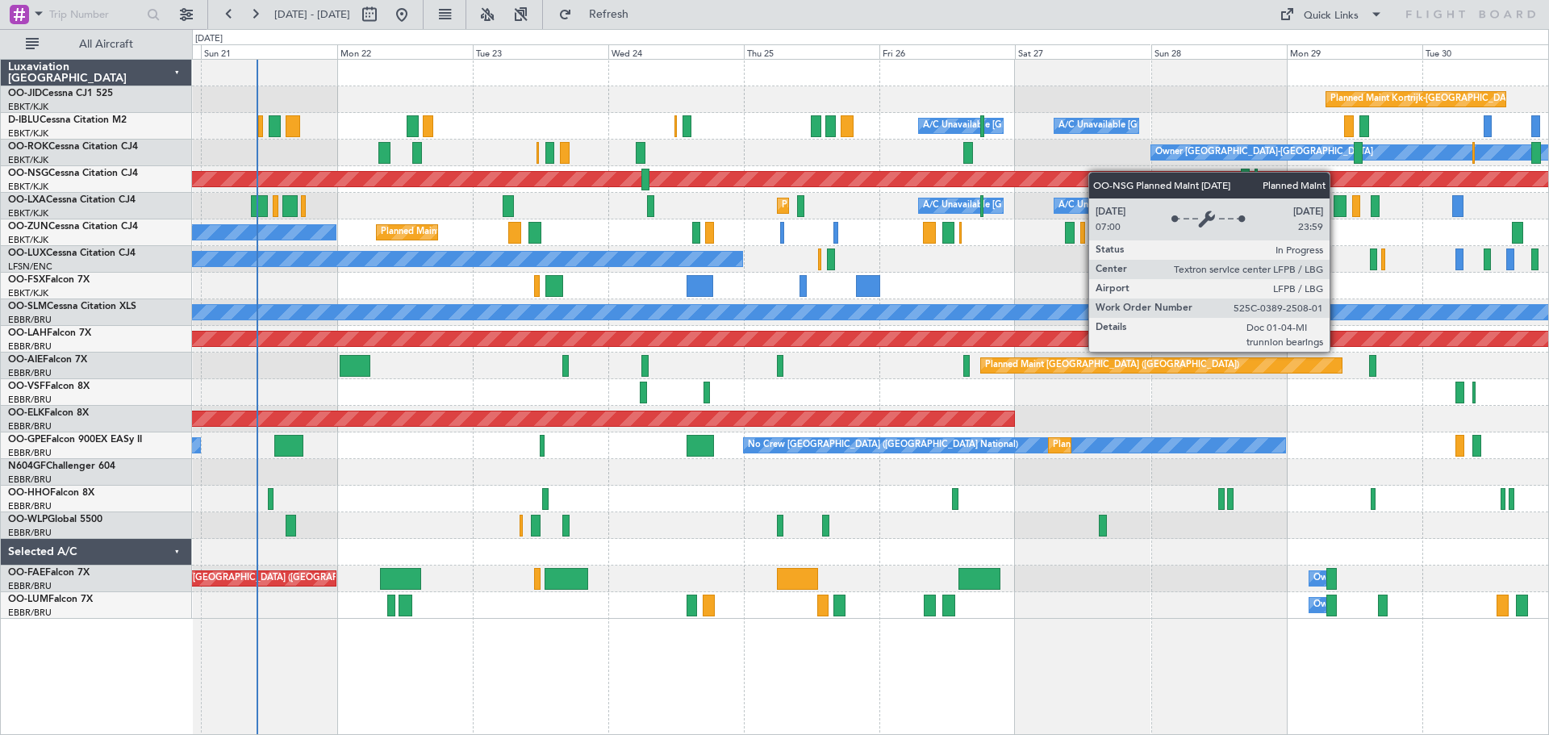
click at [999, 173] on div "Planned Maint Kortrijk-[GEOGRAPHIC_DATA] A/C Unavailable [GEOGRAPHIC_DATA] ([GE…" at bounding box center [870, 339] width 1356 height 559
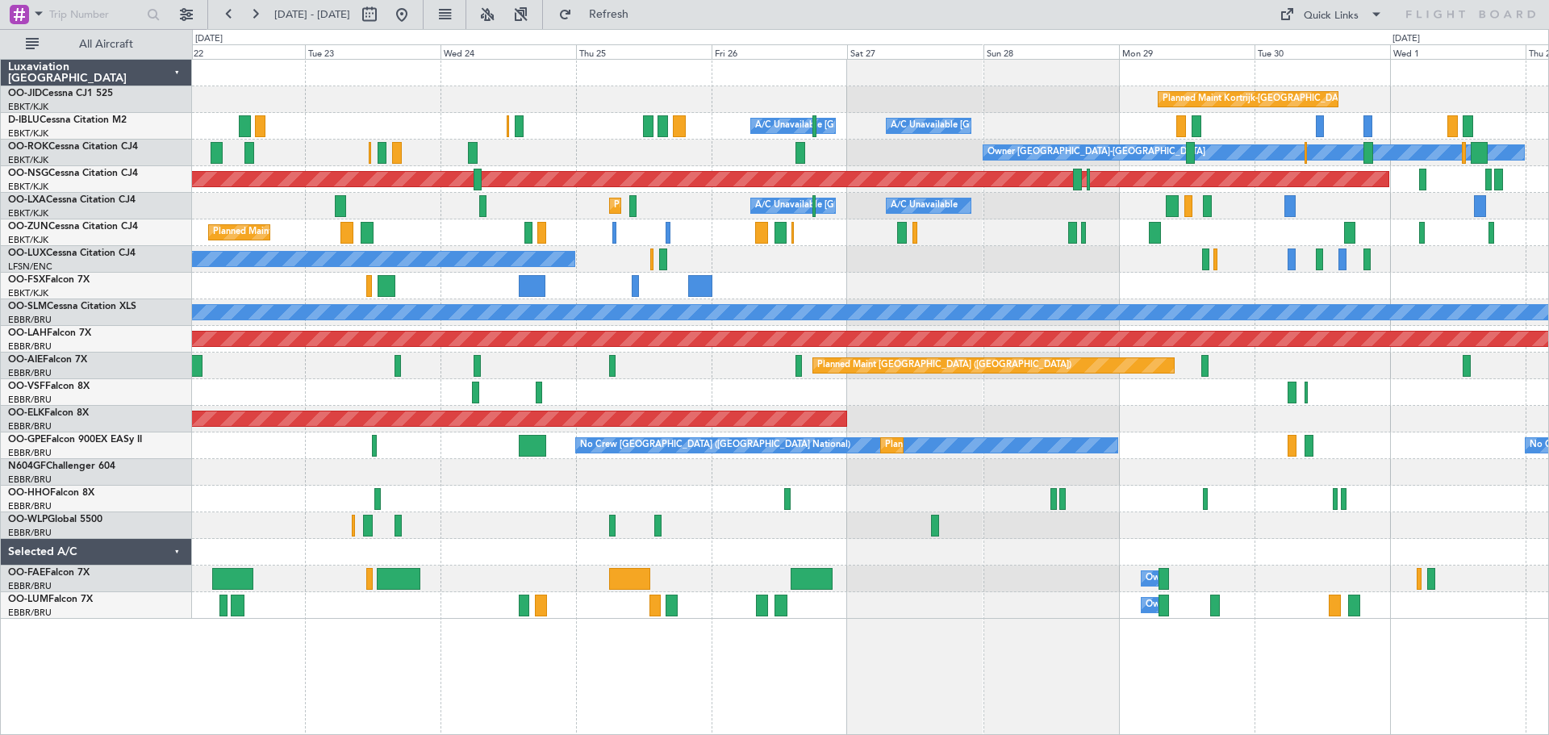
click at [1029, 168] on div "Planned Maint Kortrijk-[GEOGRAPHIC_DATA] A/C Unavailable [GEOGRAPHIC_DATA] ([GE…" at bounding box center [870, 339] width 1356 height 559
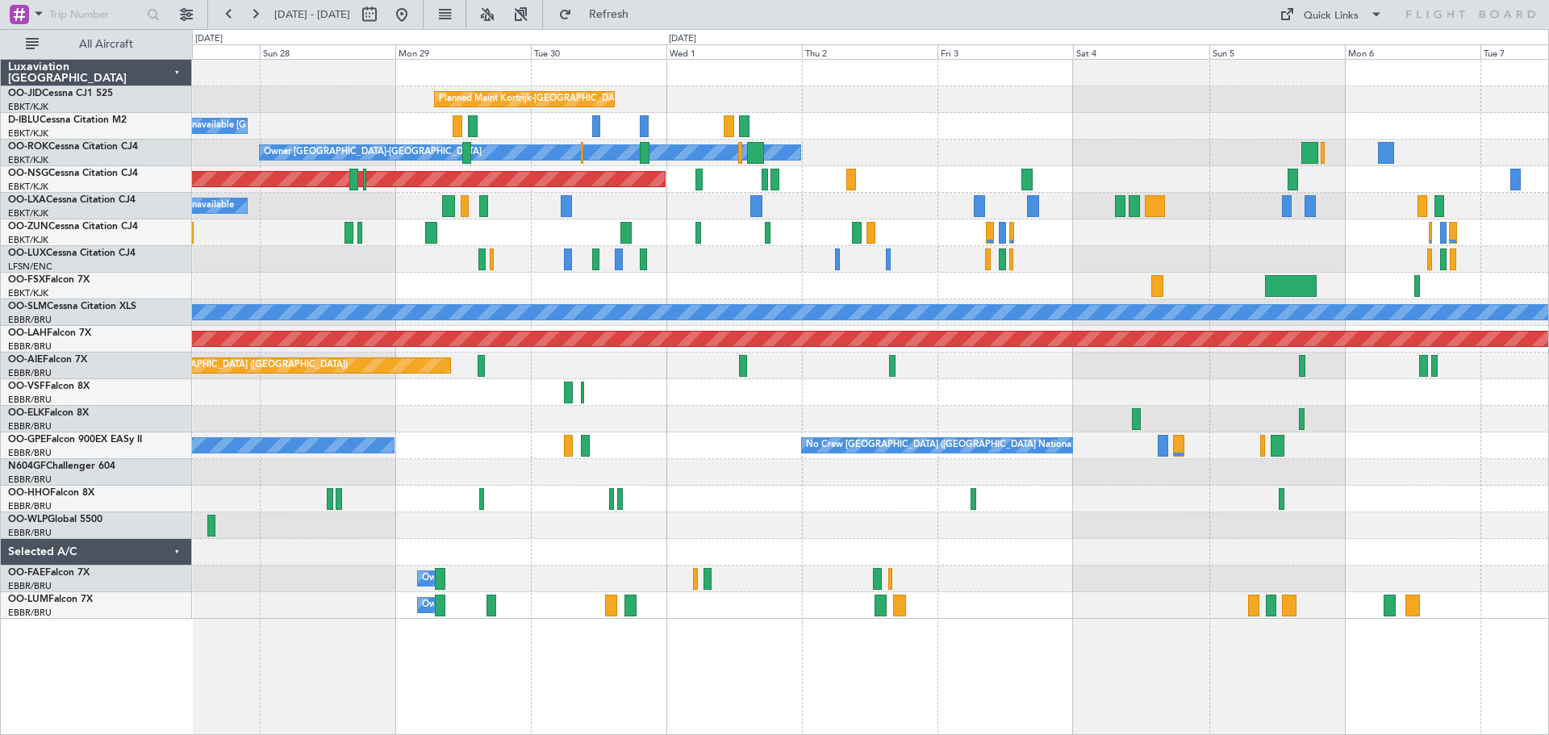
click at [472, 457] on div "No Crew [GEOGRAPHIC_DATA] ([GEOGRAPHIC_DATA] National) No Crew [GEOGRAPHIC_DATA…" at bounding box center [870, 445] width 1356 height 27
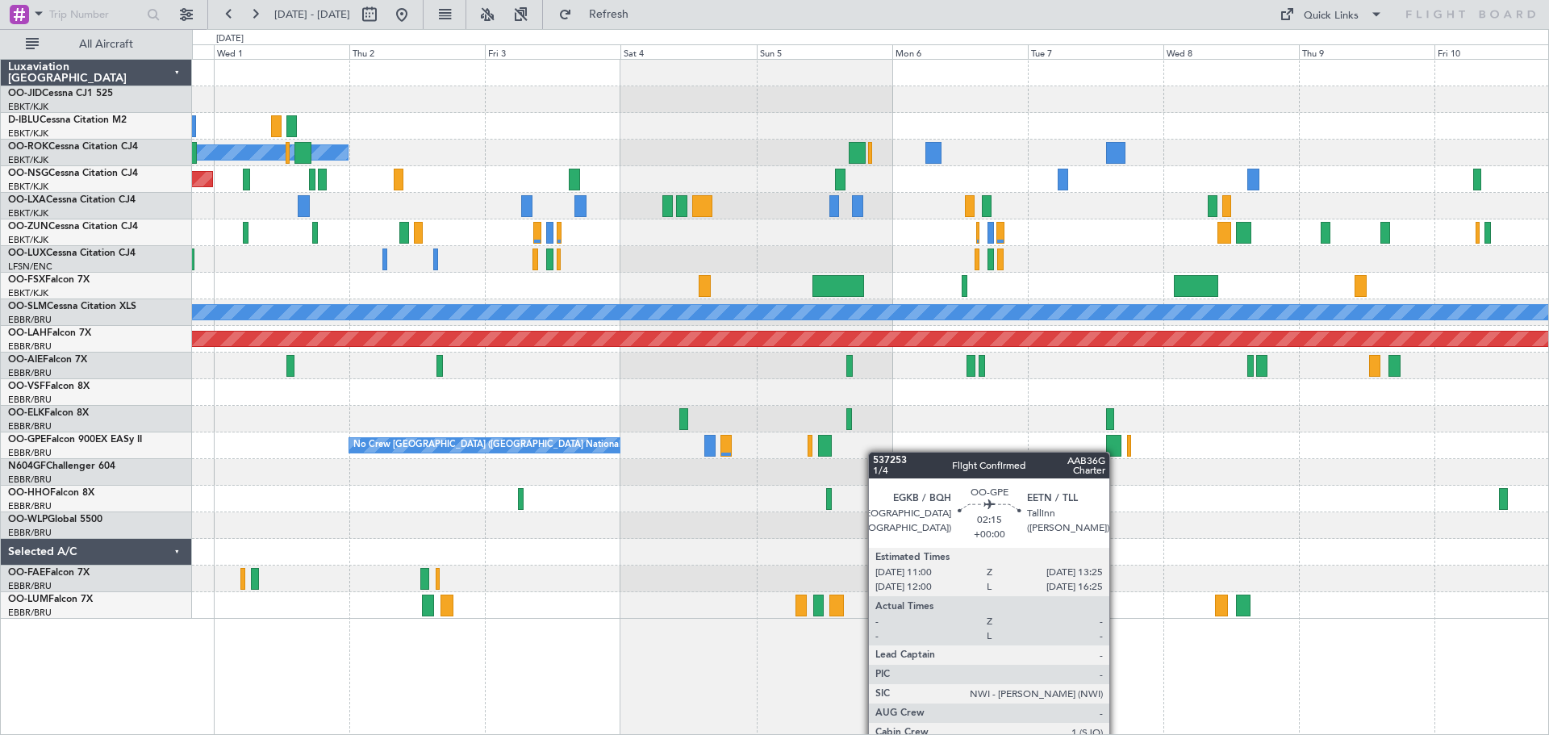
click at [753, 459] on div "Planned Maint Kortrijk-[GEOGRAPHIC_DATA] Owner [GEOGRAPHIC_DATA]-[GEOGRAPHIC_DA…" at bounding box center [870, 339] width 1356 height 559
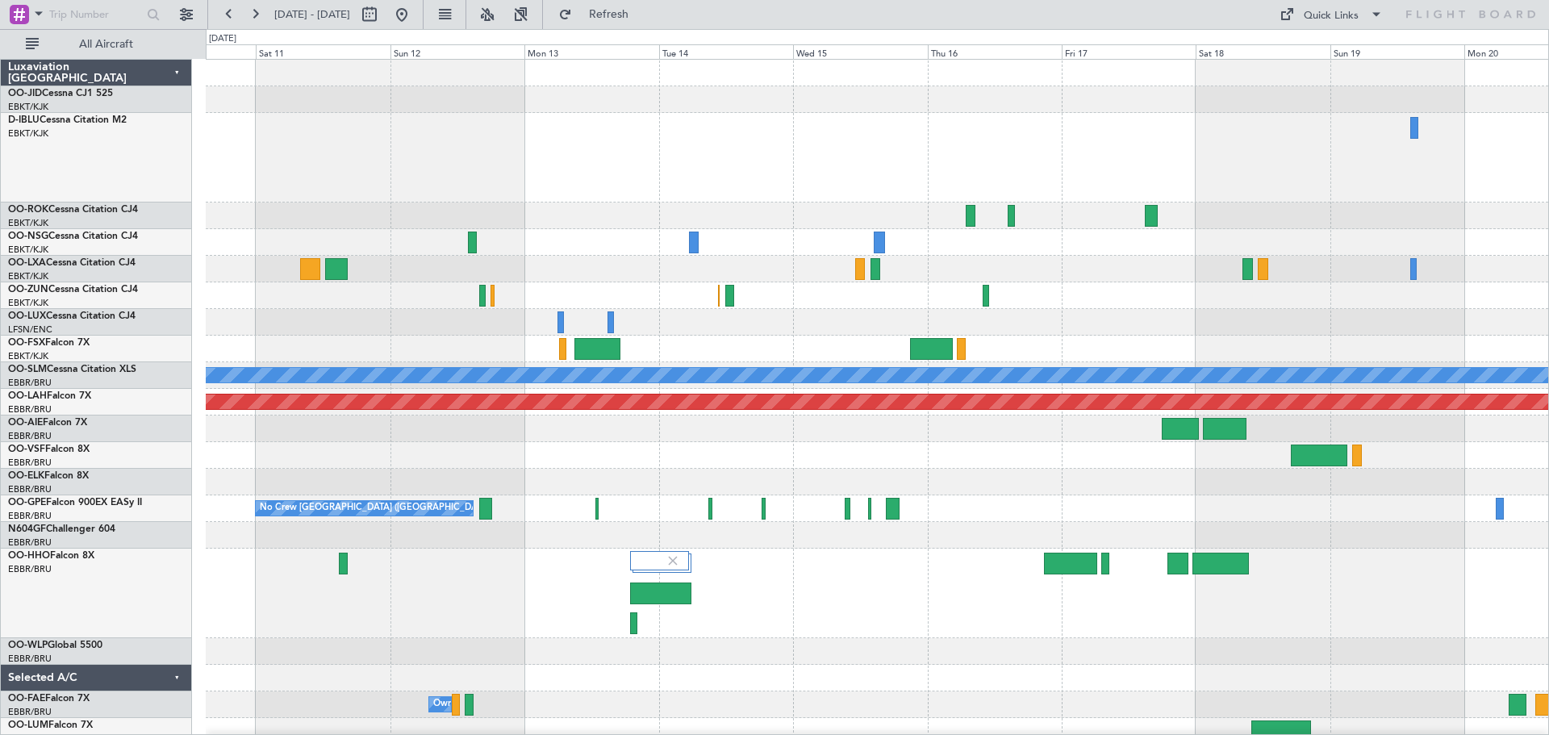
click at [970, 521] on div "A/C Unavailable [GEOGRAPHIC_DATA] Planned [GEOGRAPHIC_DATA][PERSON_NAME]-[GEOGR…" at bounding box center [877, 442] width 1343 height 765
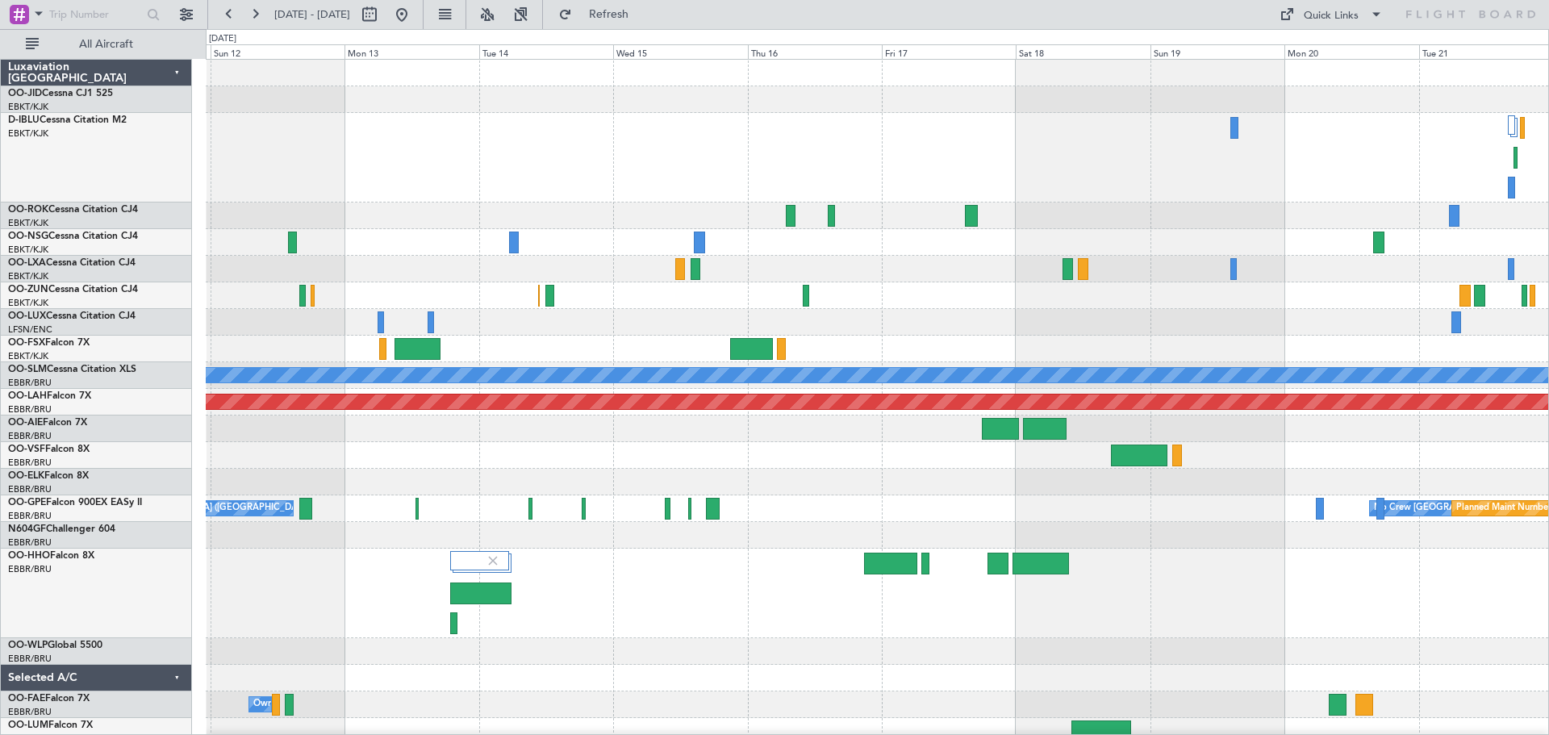
click at [1284, 315] on div "A/C Unavailable [GEOGRAPHIC_DATA] Planned [GEOGRAPHIC_DATA][PERSON_NAME]-[GEOGR…" at bounding box center [877, 442] width 1343 height 765
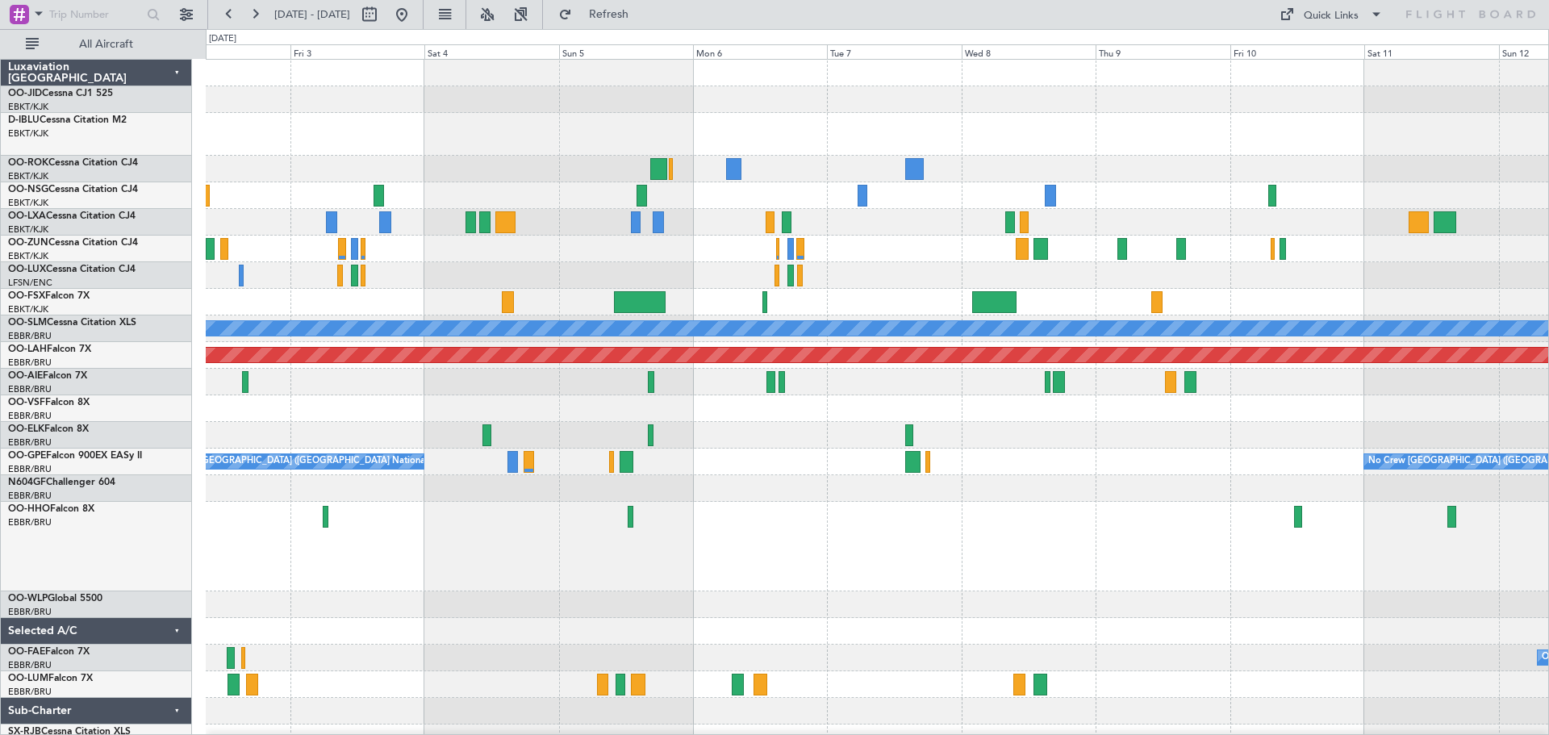
click at [911, 337] on div "Planned Maint Kortrijk-[GEOGRAPHIC_DATA] Owner [GEOGRAPHIC_DATA]-[GEOGRAPHIC_DA…" at bounding box center [877, 419] width 1343 height 718
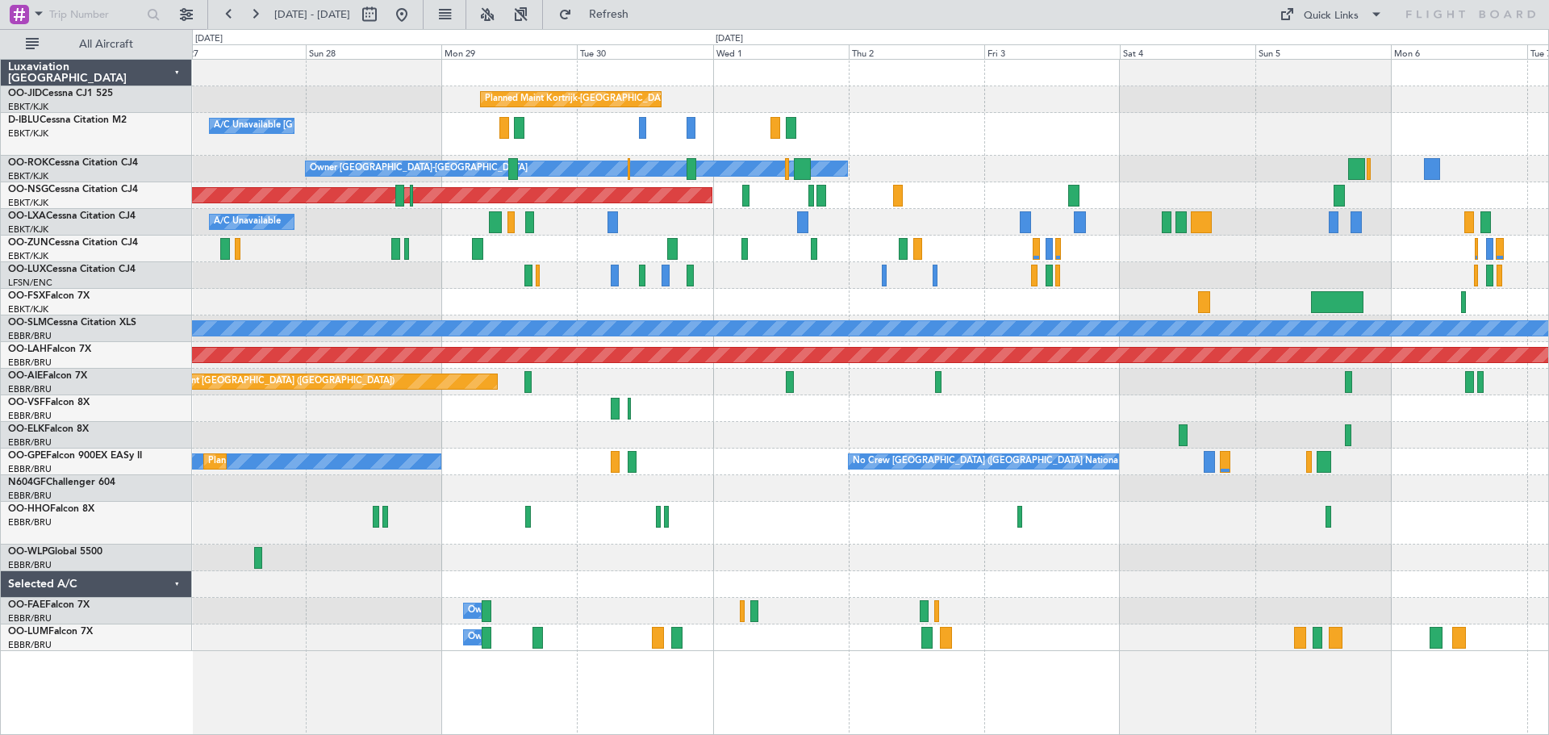
click at [668, 285] on div "No Crew Nancy (Essey)" at bounding box center [870, 275] width 1356 height 27
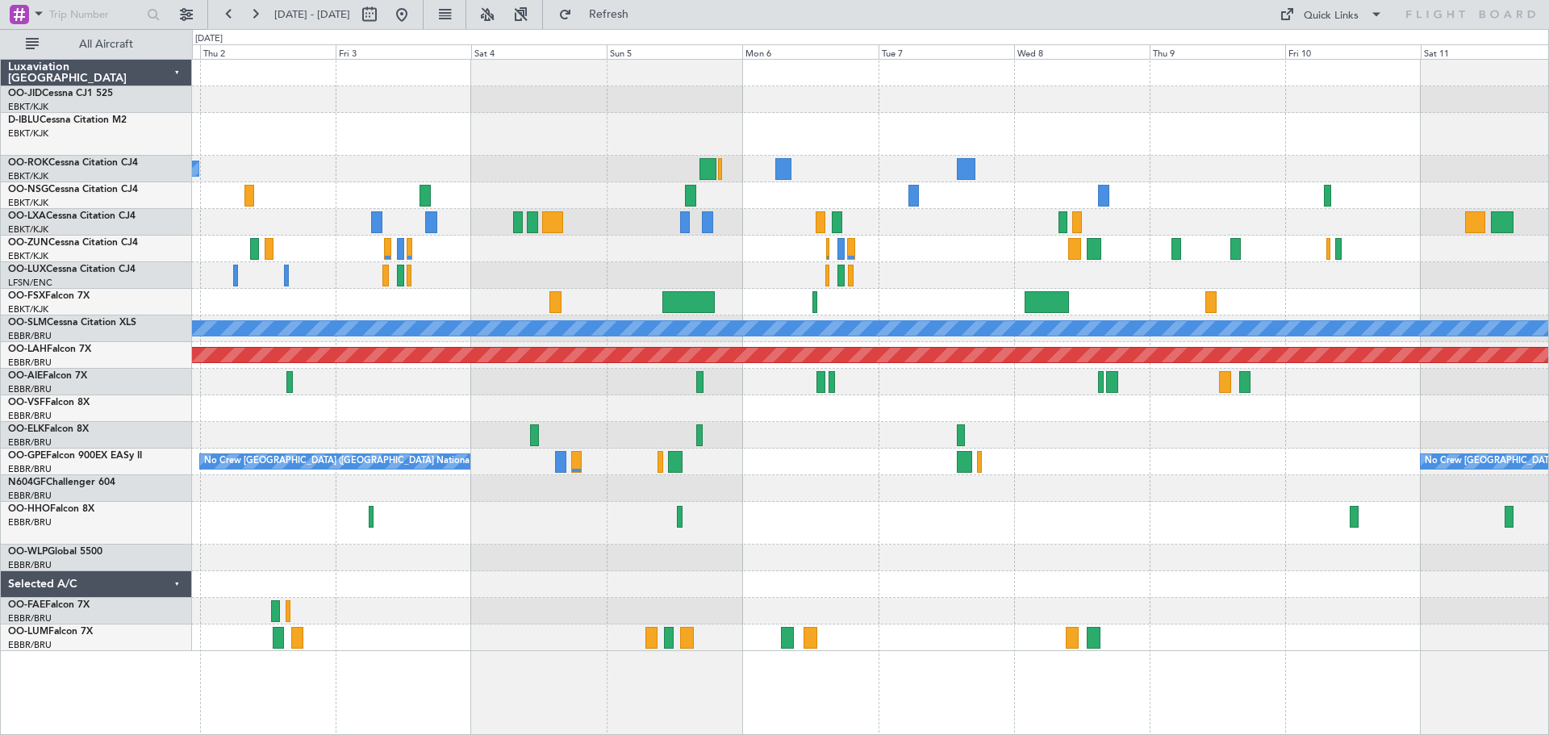
click at [117, 528] on div "Planned Maint Kortrijk-[GEOGRAPHIC_DATA] Owner [GEOGRAPHIC_DATA]-[GEOGRAPHIC_DA…" at bounding box center [774, 382] width 1549 height 706
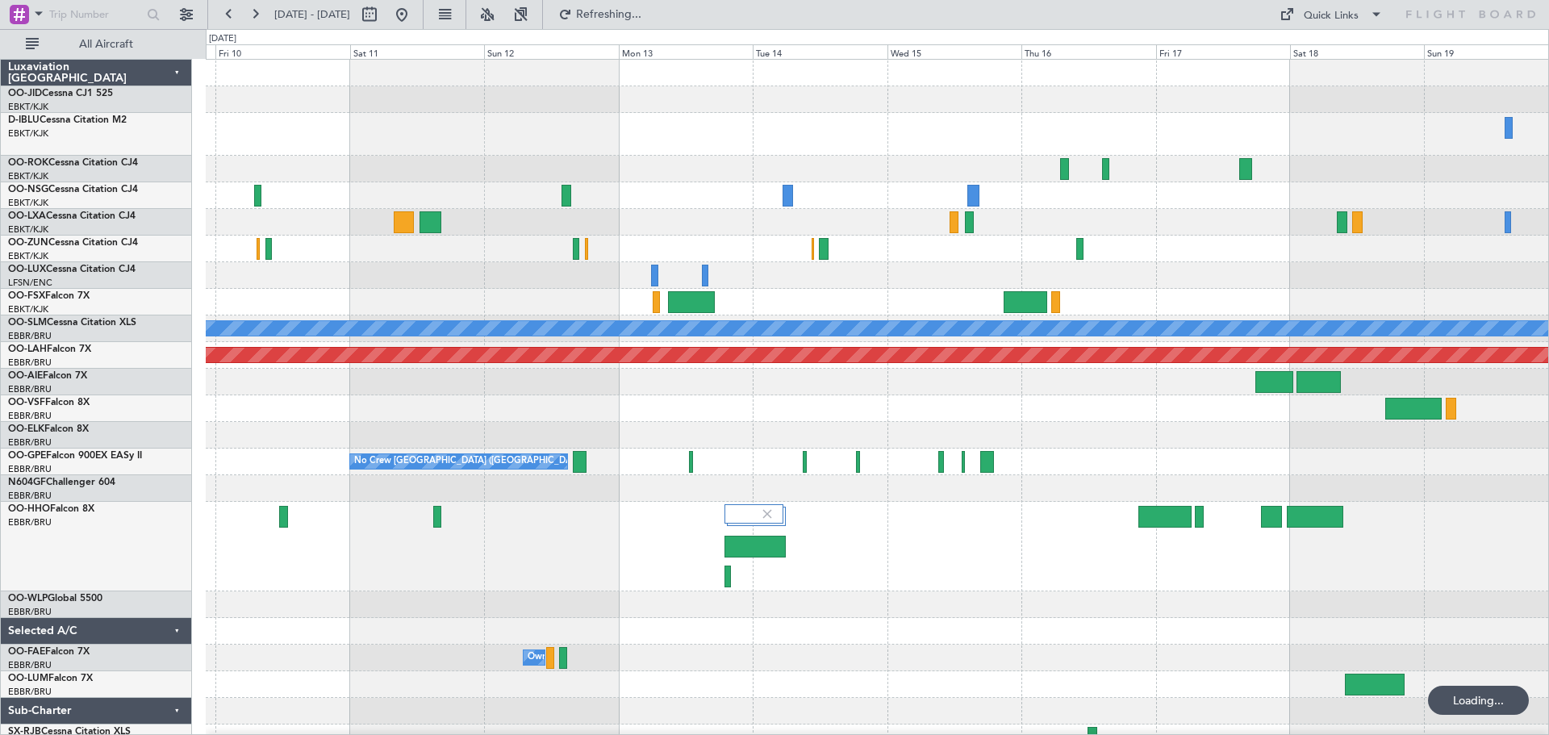
click at [758, 581] on div at bounding box center [877, 547] width 1343 height 90
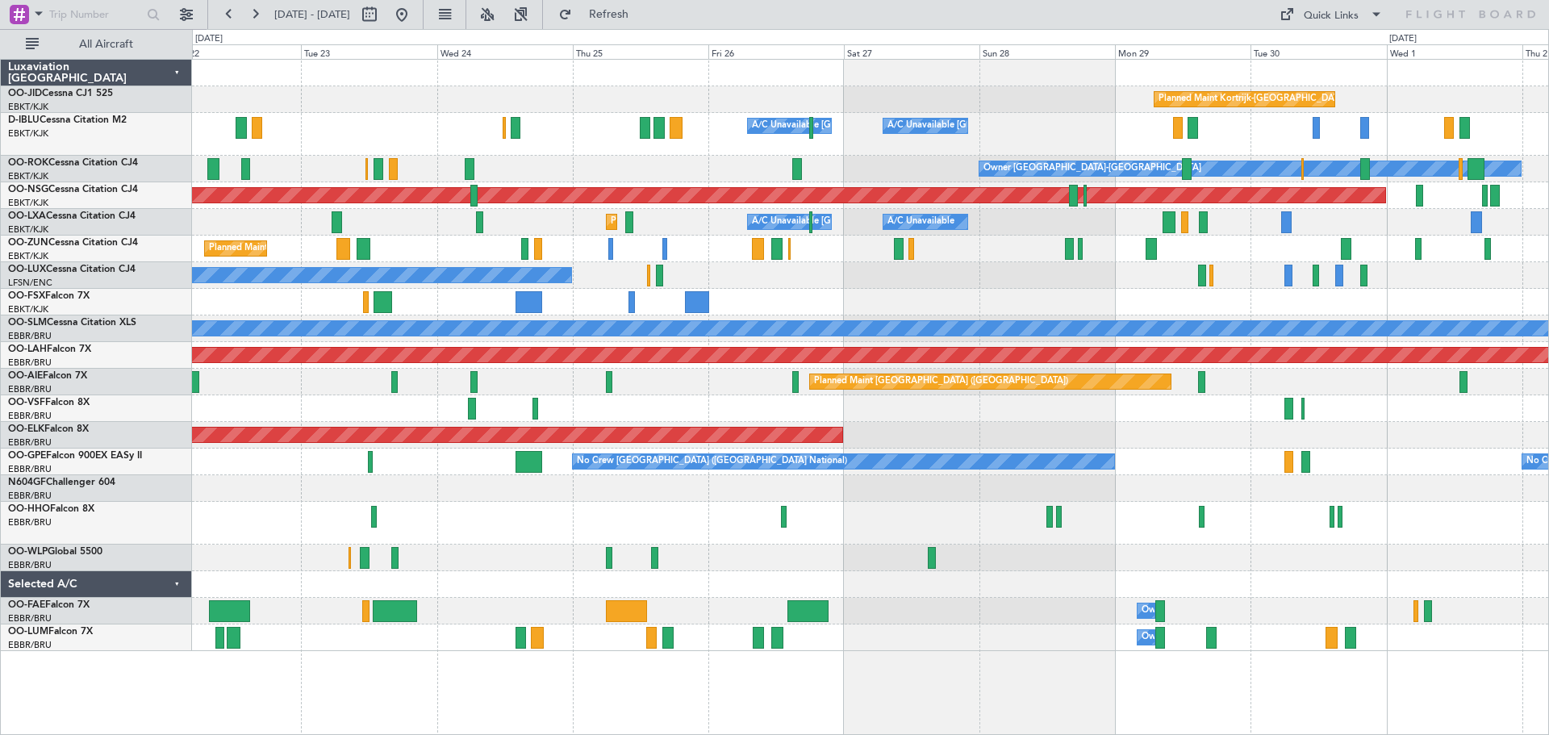
click at [1124, 489] on div "Planned Maint Kortrijk-[GEOGRAPHIC_DATA] A/C Unavailable [GEOGRAPHIC_DATA]-[GEO…" at bounding box center [870, 355] width 1356 height 591
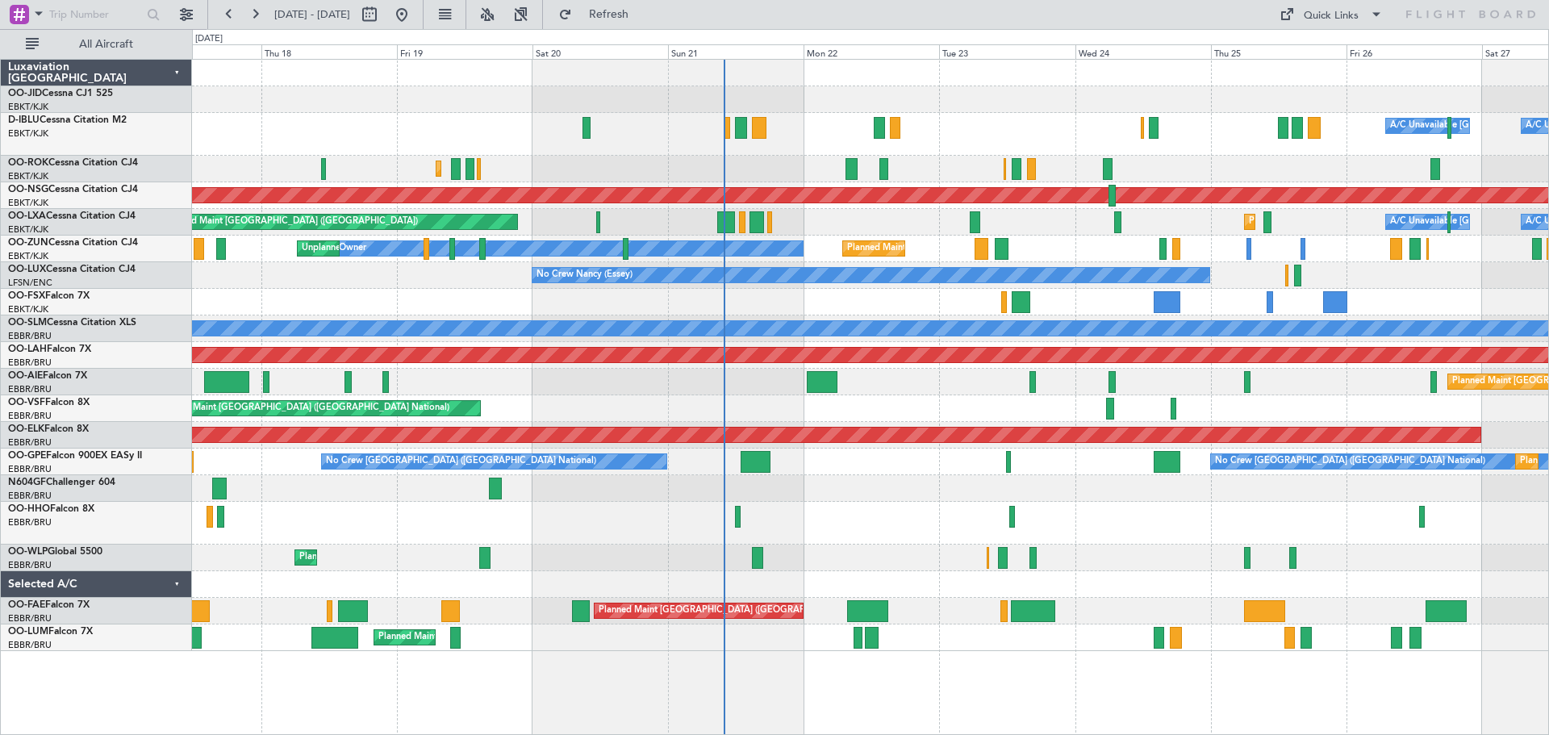
click at [779, 553] on div "Planned Maint Liege" at bounding box center [870, 558] width 1356 height 27
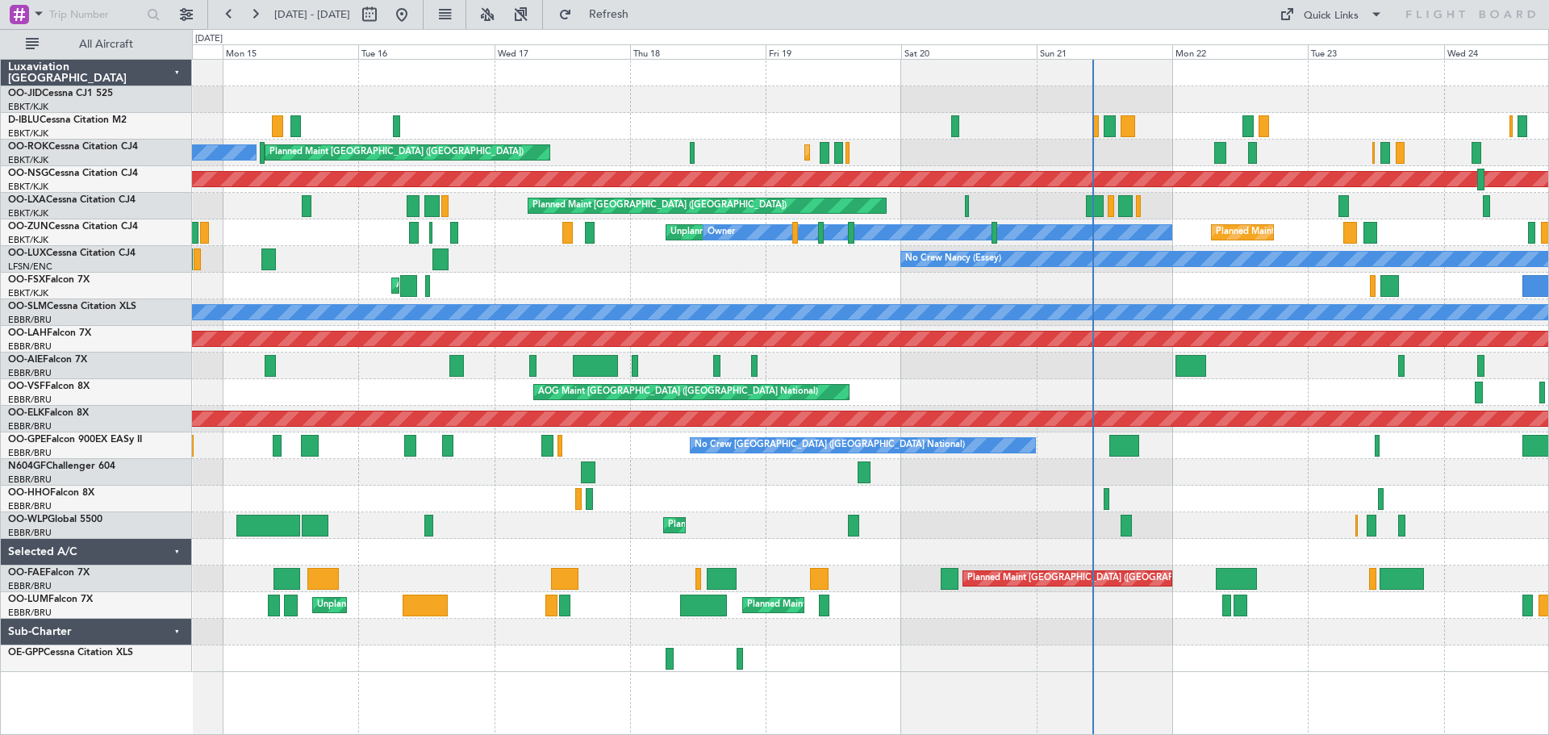
click at [695, 520] on div "Planned Maint Liege" at bounding box center [870, 525] width 1356 height 27
